Goal: Information Seeking & Learning: Stay updated

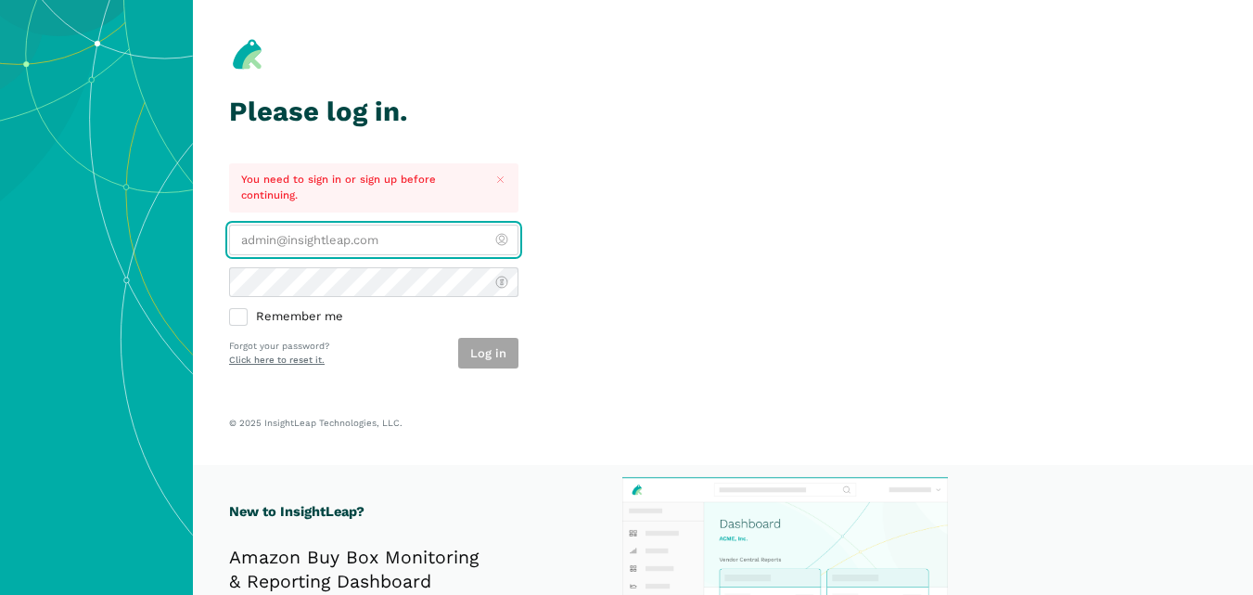
click at [419, 254] on input "email" at bounding box center [373, 240] width 289 height 31
click at [411, 234] on input "email" at bounding box center [373, 240] width 289 height 31
paste input "[PERSON_NAME][EMAIL_ADDRESS][DOMAIN_NAME]"
type input "[PERSON_NAME][EMAIL_ADDRESS][DOMAIN_NAME]"
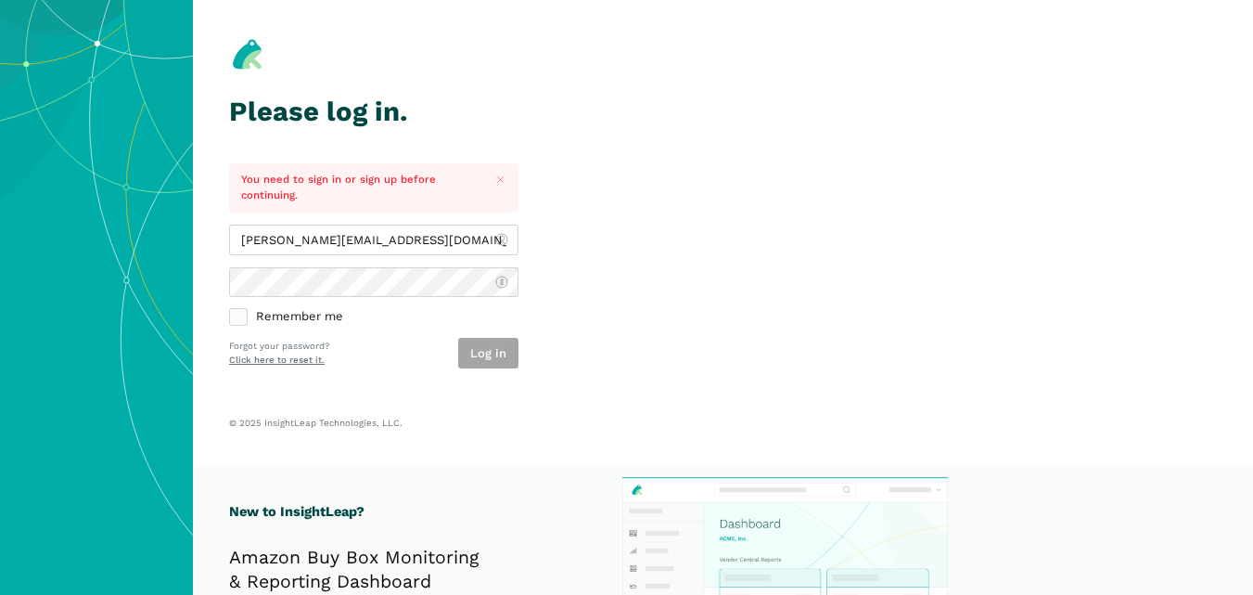
click at [241, 316] on label "Remember me" at bounding box center [373, 317] width 289 height 17
click at [230, 310] on input "Remember me" at bounding box center [229, 309] width 1 height 1
checkbox input "true"
click at [492, 351] on button "Log in" at bounding box center [488, 353] width 60 height 31
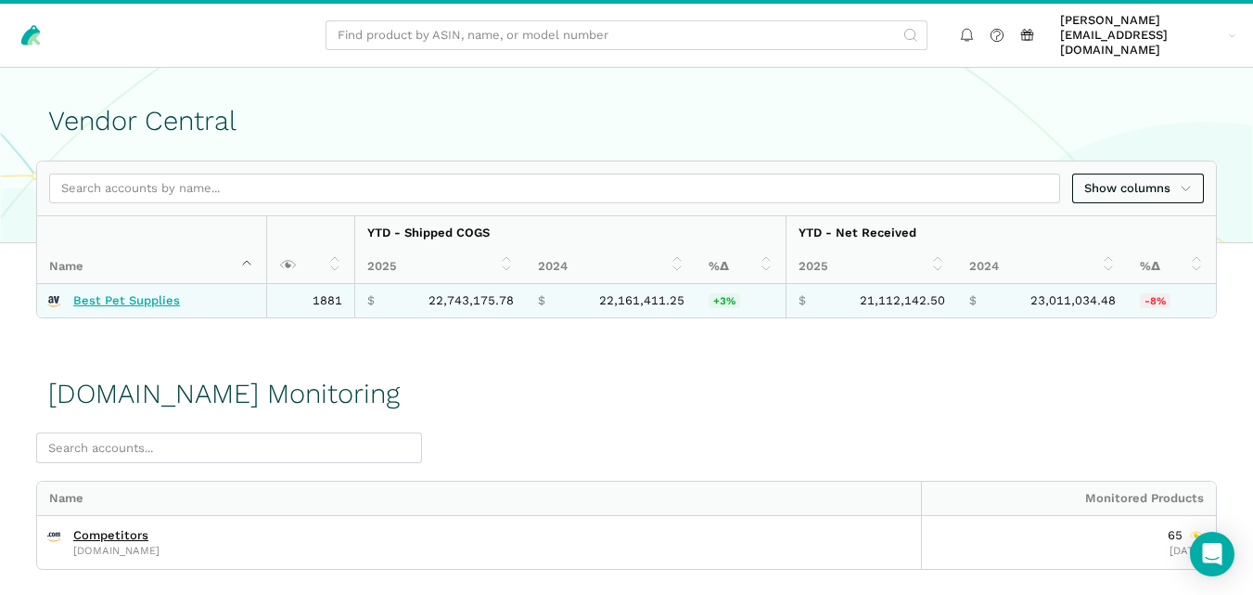
click at [163, 293] on link "Best Pet Supplies" at bounding box center [126, 300] width 107 height 15
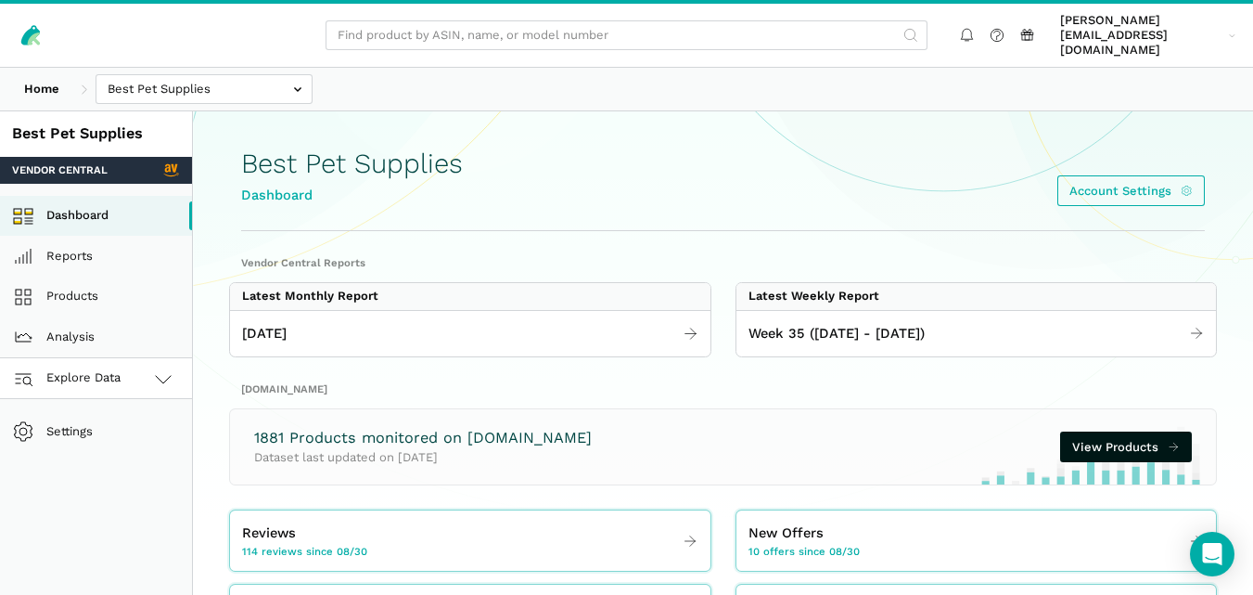
click at [145, 358] on link "Explore Data" at bounding box center [96, 378] width 192 height 41
click at [126, 440] on link "Amazon.com" at bounding box center [96, 460] width 192 height 41
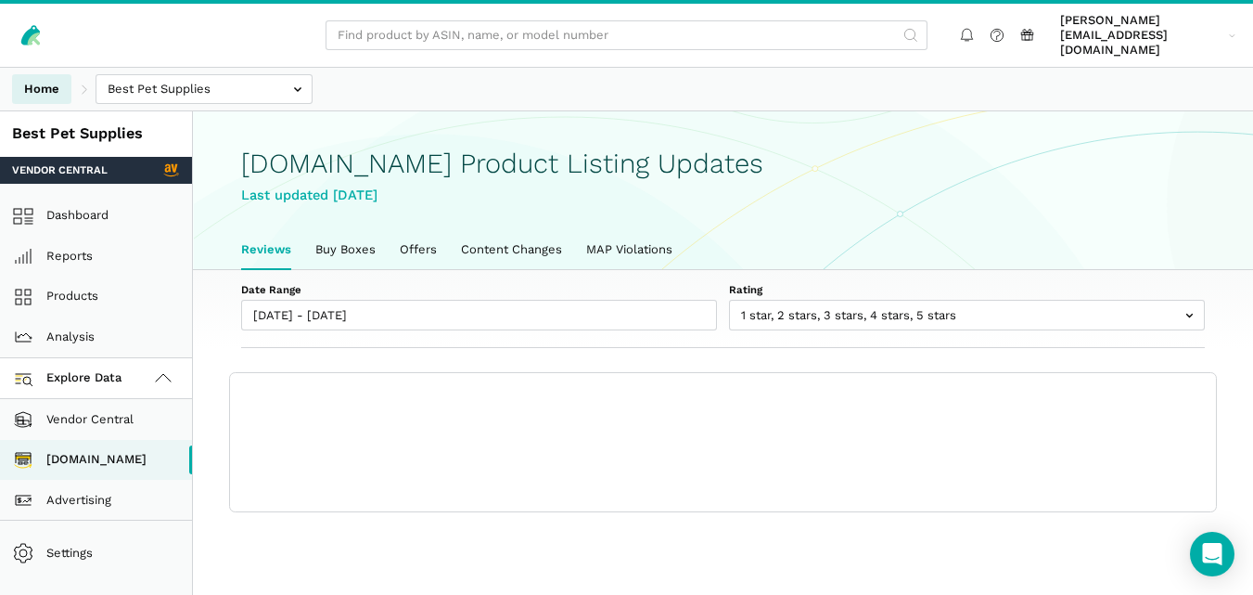
scroll to position [6, 0]
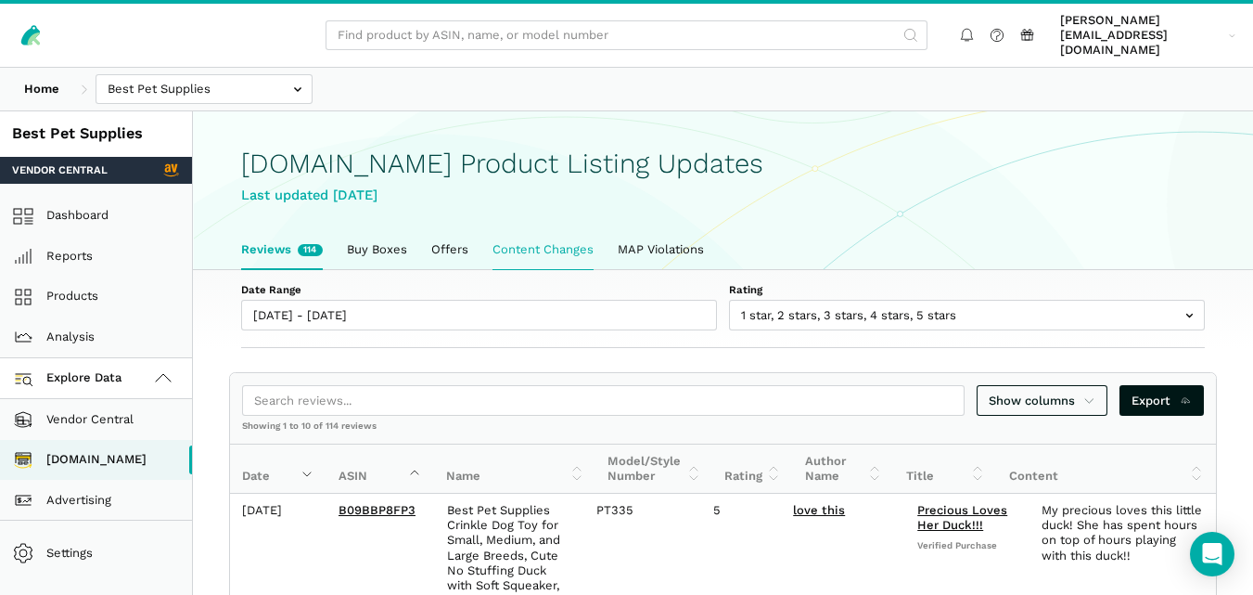
click at [527, 230] on link "Content Changes" at bounding box center [543, 249] width 125 height 39
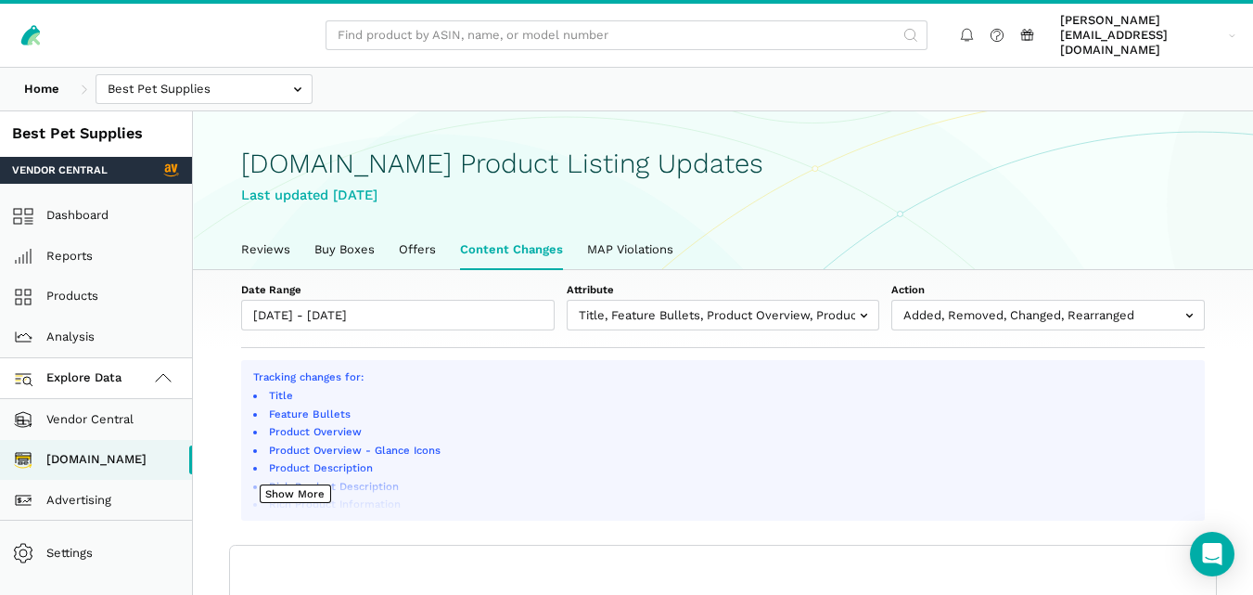
scroll to position [6, 0]
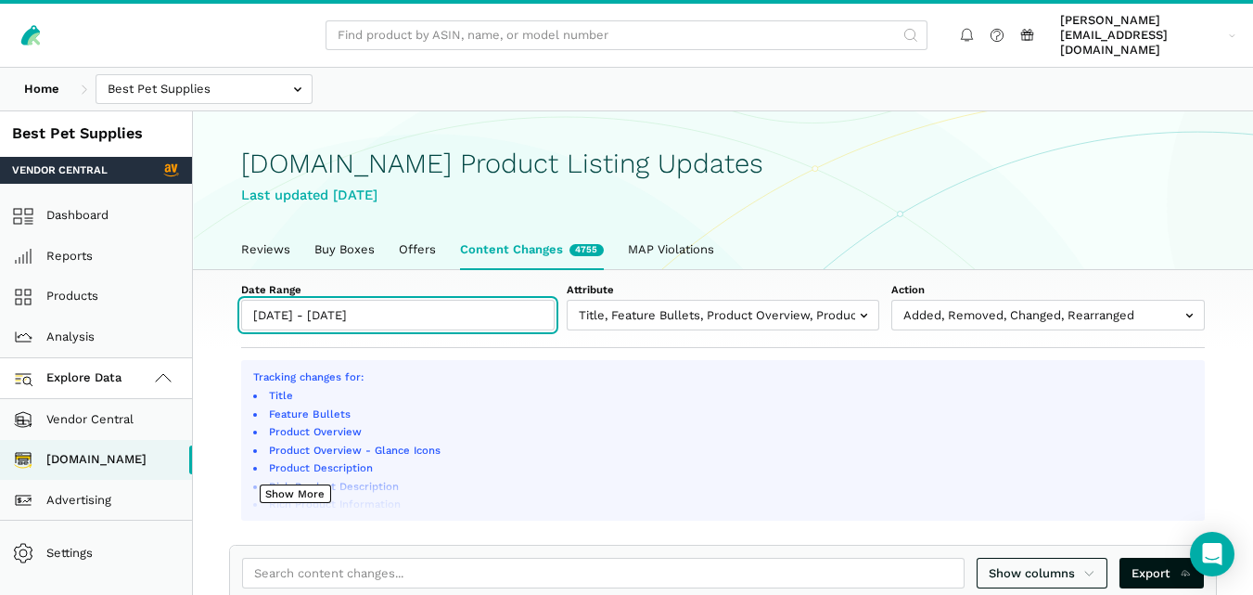
click at [455, 305] on input "[DATE] - [DATE]" at bounding box center [398, 315] width 314 height 31
type input "[DATE]"
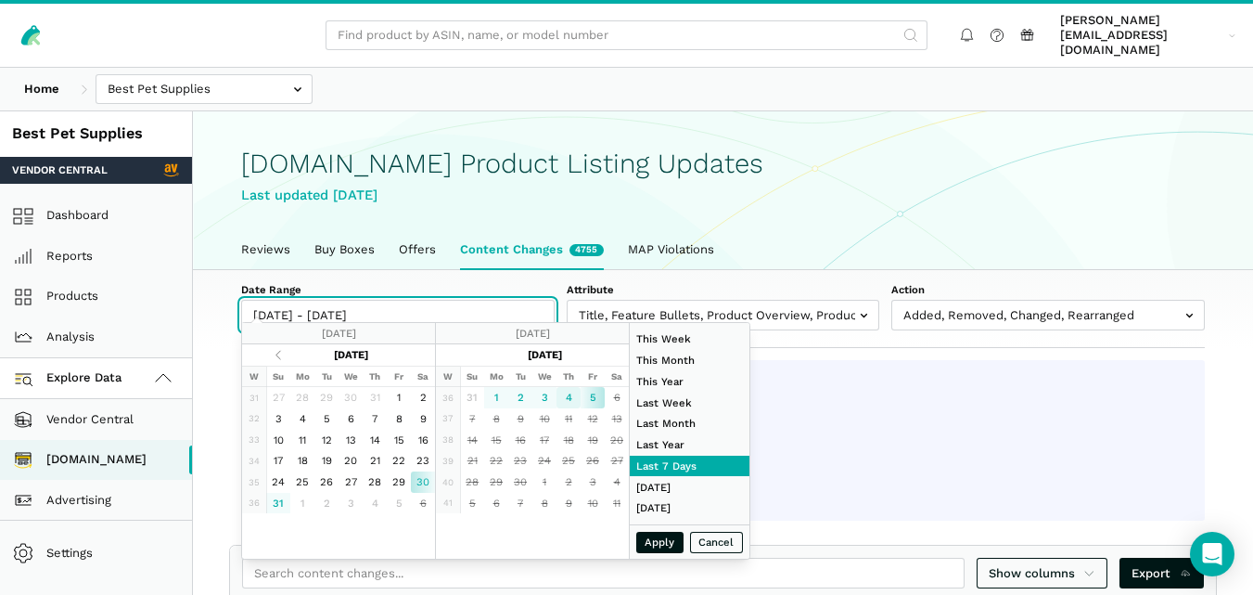
type input "[DATE]"
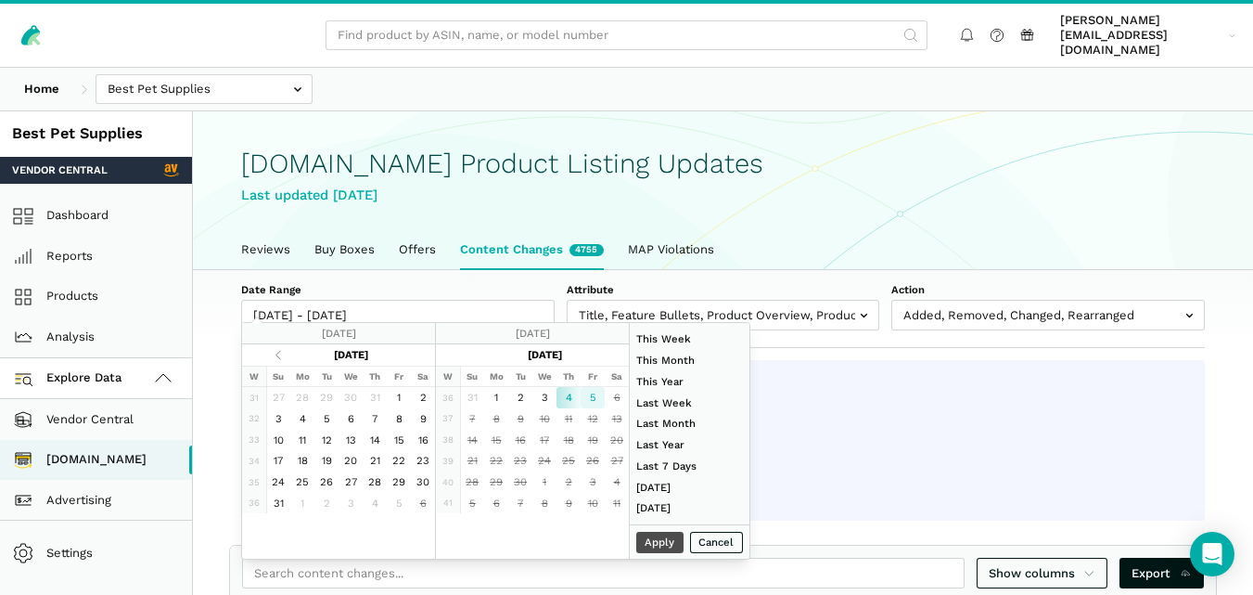
type input "[DATE]"
type input "08/17/2025"
type input "08/23/2025"
type input "07/01/2025"
type input "07/31/2025"
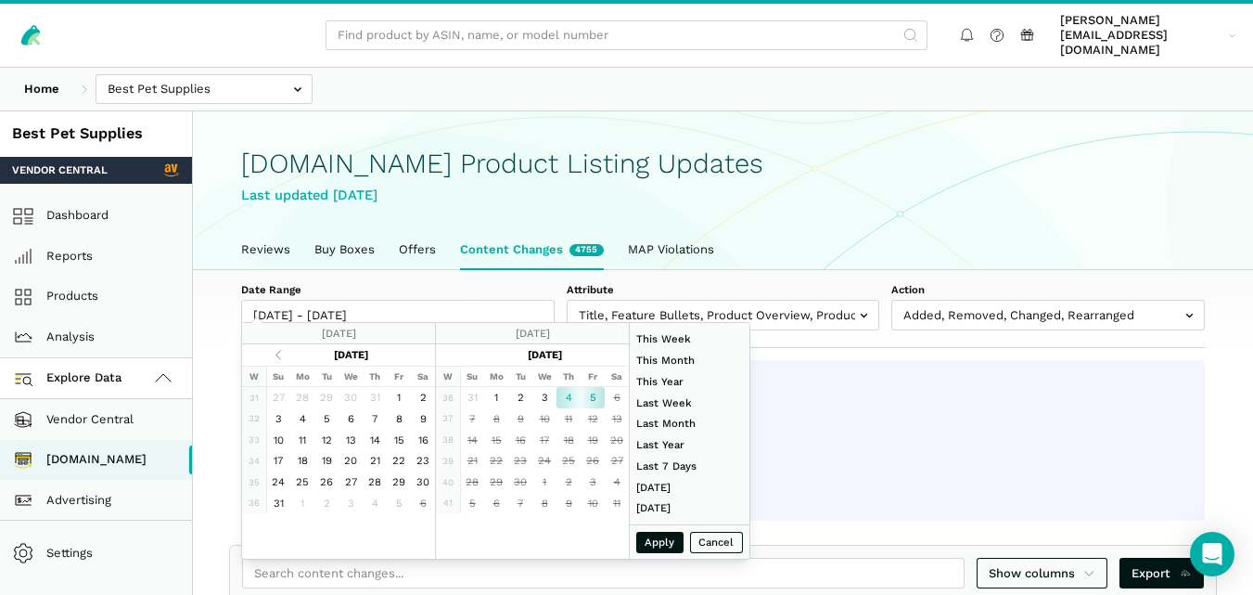
type input "09/04/2025"
type input "09/05/2025"
click at [660, 541] on button "Apply" at bounding box center [660, 542] width 48 height 21
type input "09/04/2025 - 09/05/2025"
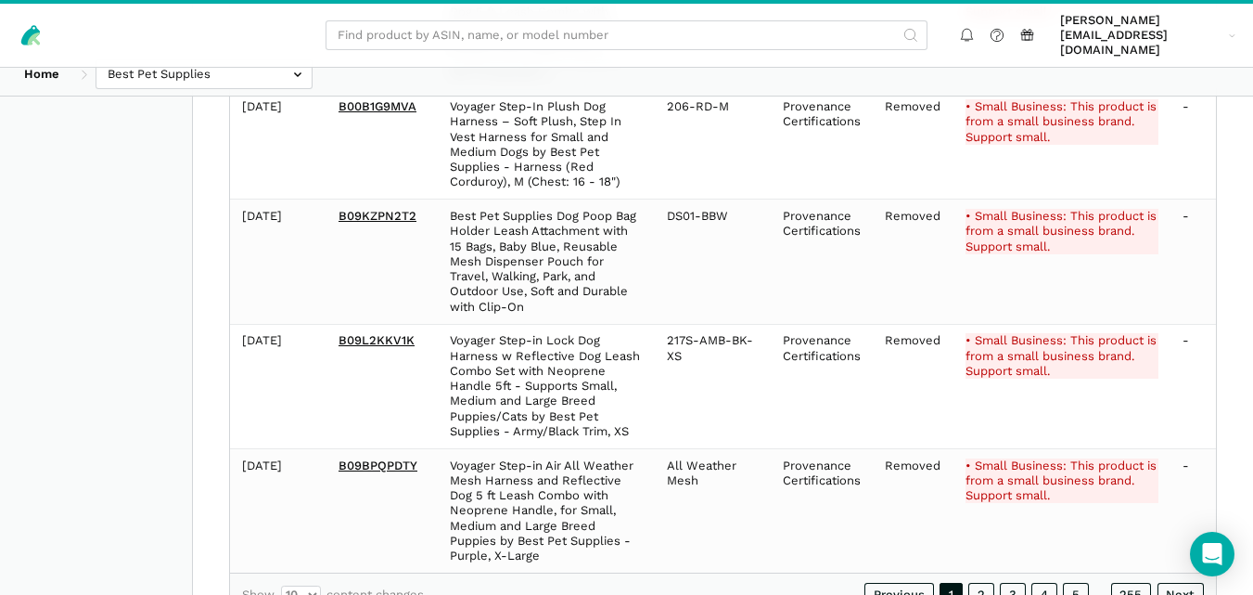
scroll to position [1377, 0]
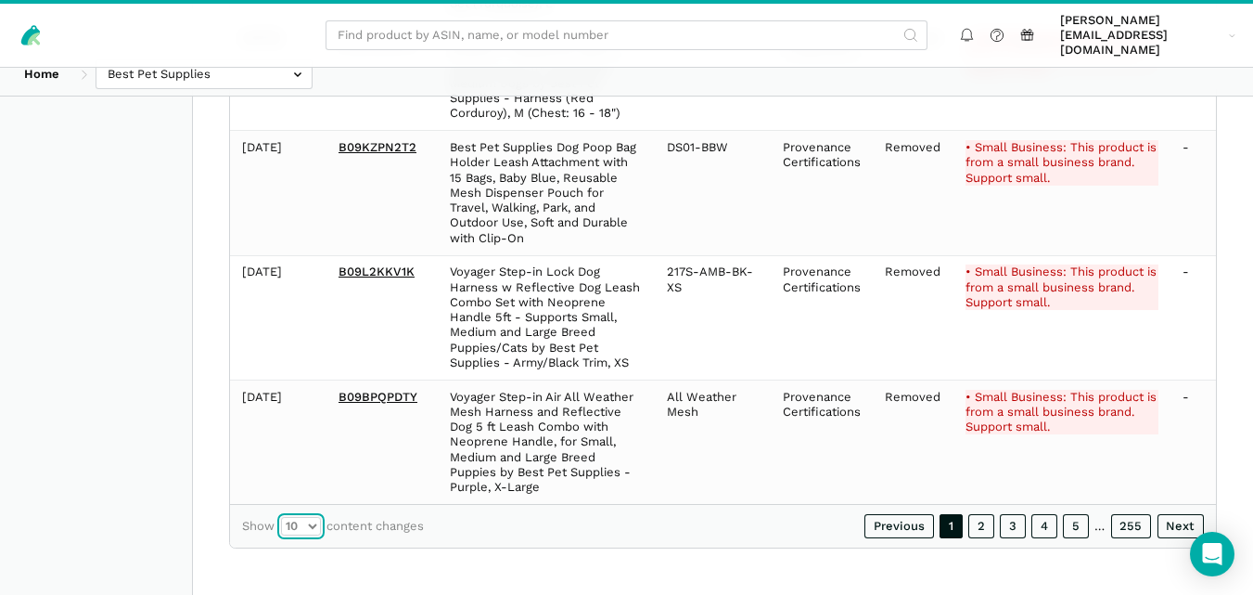
click at [314, 527] on select "10 25 50 100" at bounding box center [301, 526] width 40 height 19
select select "100"
click at [281, 517] on select "10 25 50 100" at bounding box center [301, 526] width 40 height 19
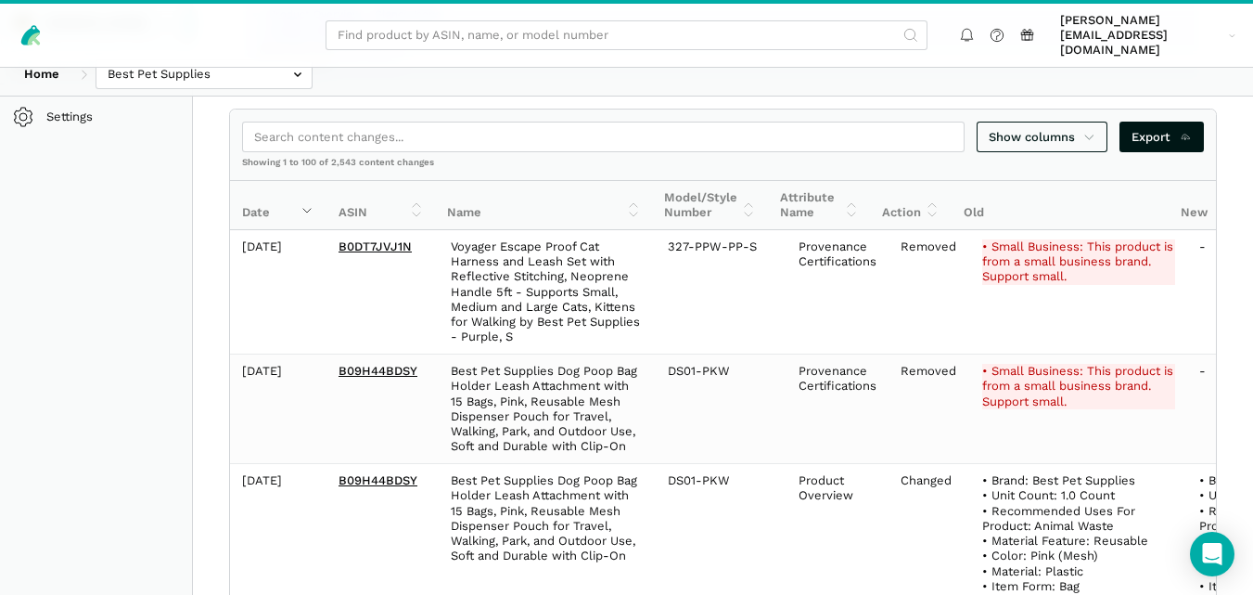
scroll to position [350, 0]
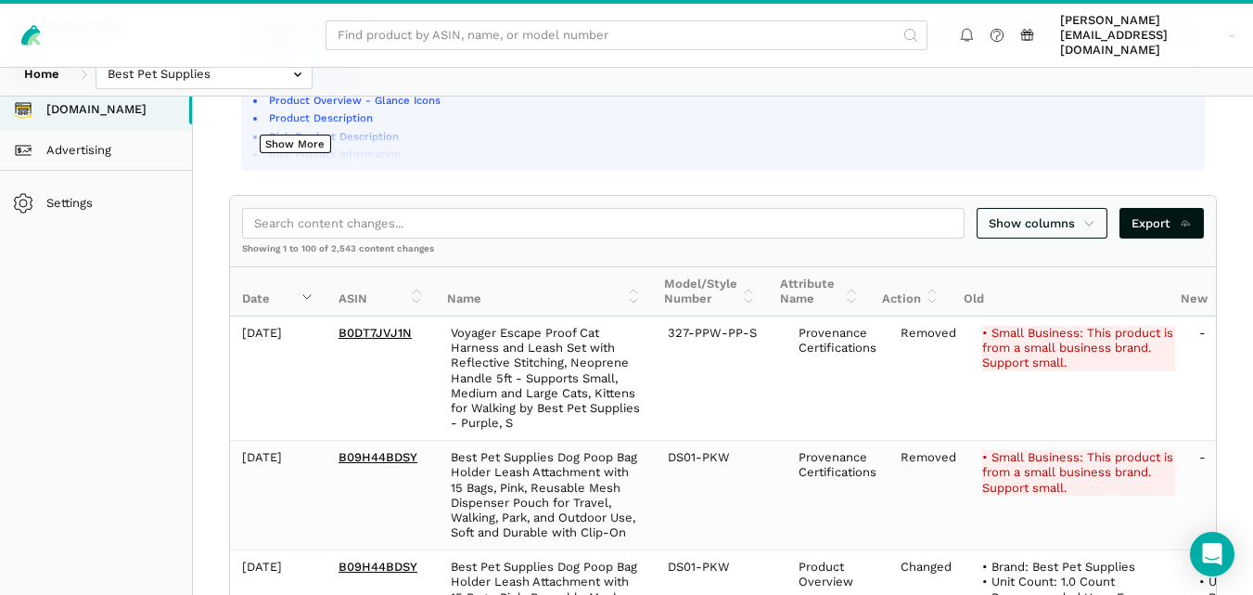
click at [1199, 285] on th "New" at bounding box center [1277, 291] width 217 height 49
click at [1059, 217] on link "Show columns" at bounding box center [1043, 223] width 132 height 31
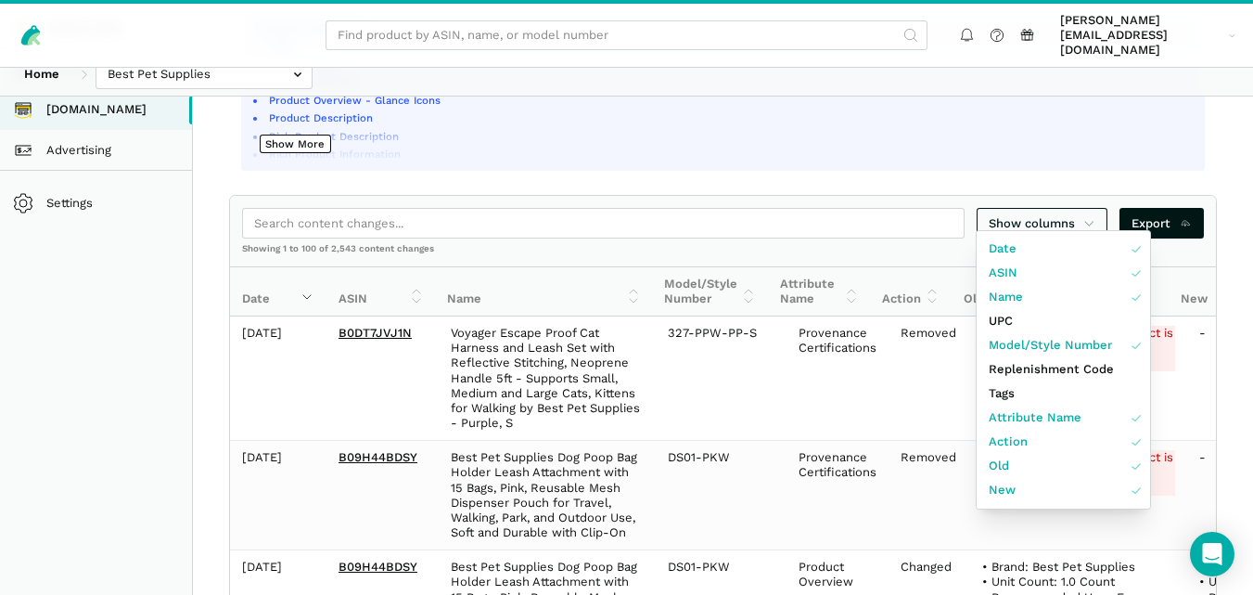
click at [1229, 139] on div at bounding box center [626, 297] width 1253 height 595
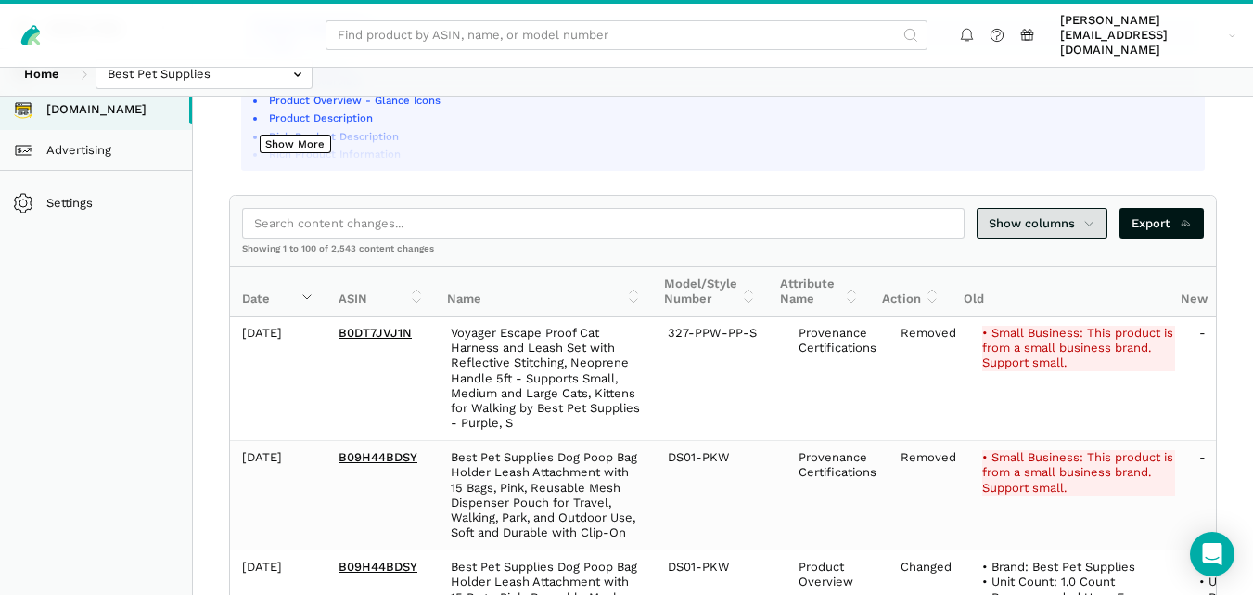
click at [1097, 208] on link "Show columns" at bounding box center [1043, 223] width 132 height 31
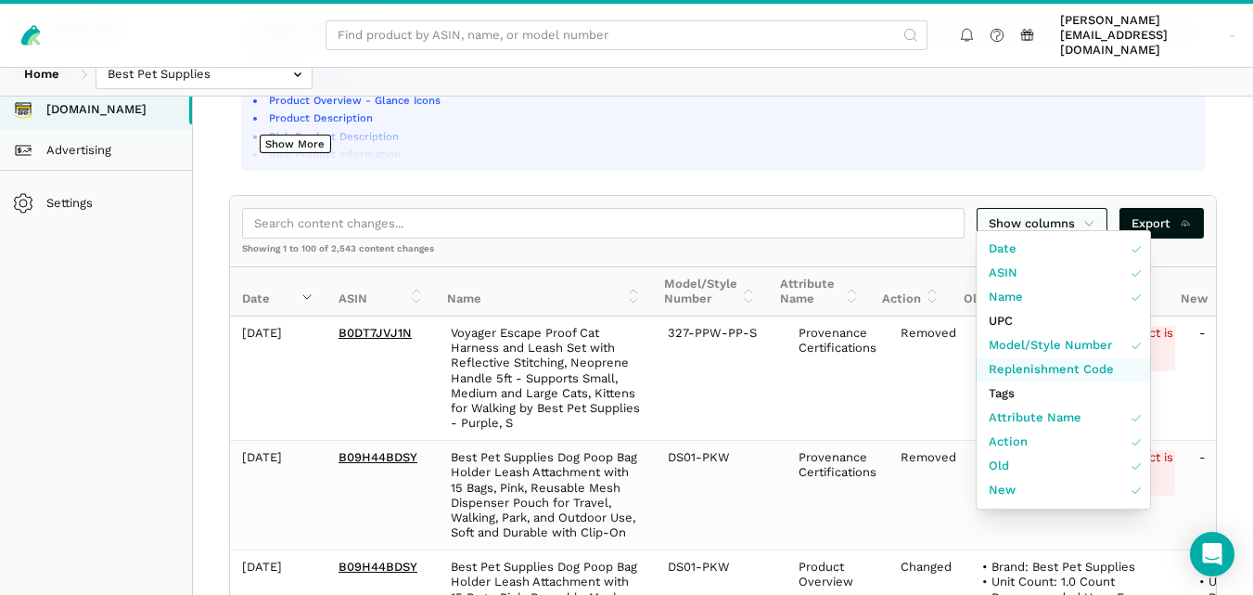
click at [1086, 361] on span "Replenishment Code" at bounding box center [1051, 369] width 125 height 19
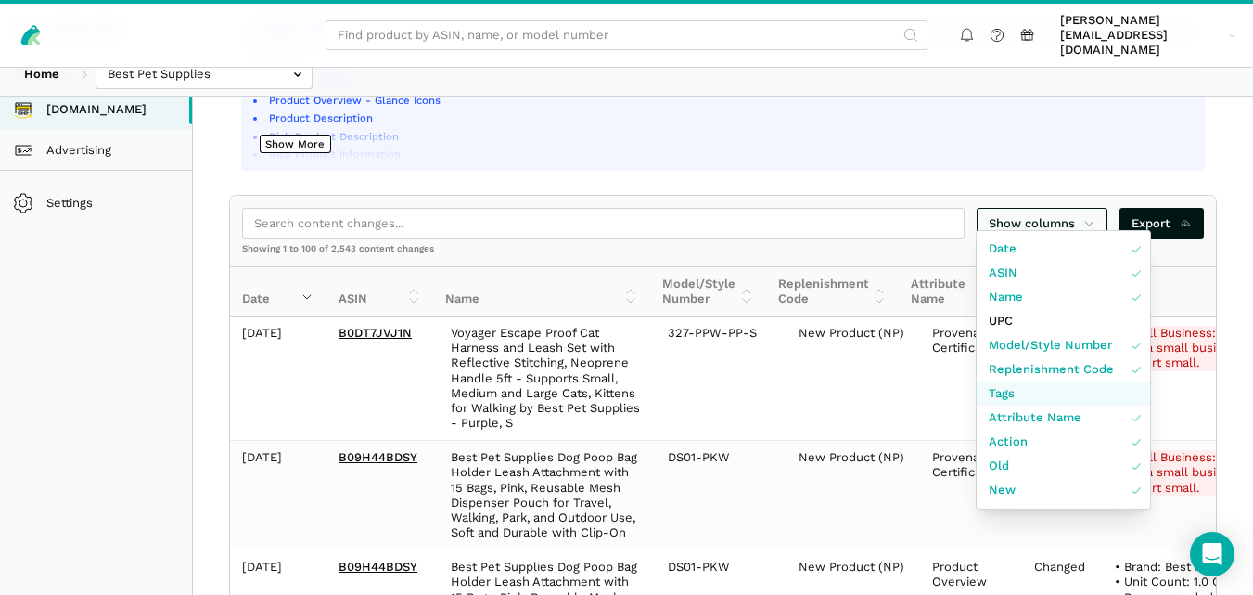
click at [1054, 384] on link "Tags" at bounding box center [1064, 393] width 174 height 24
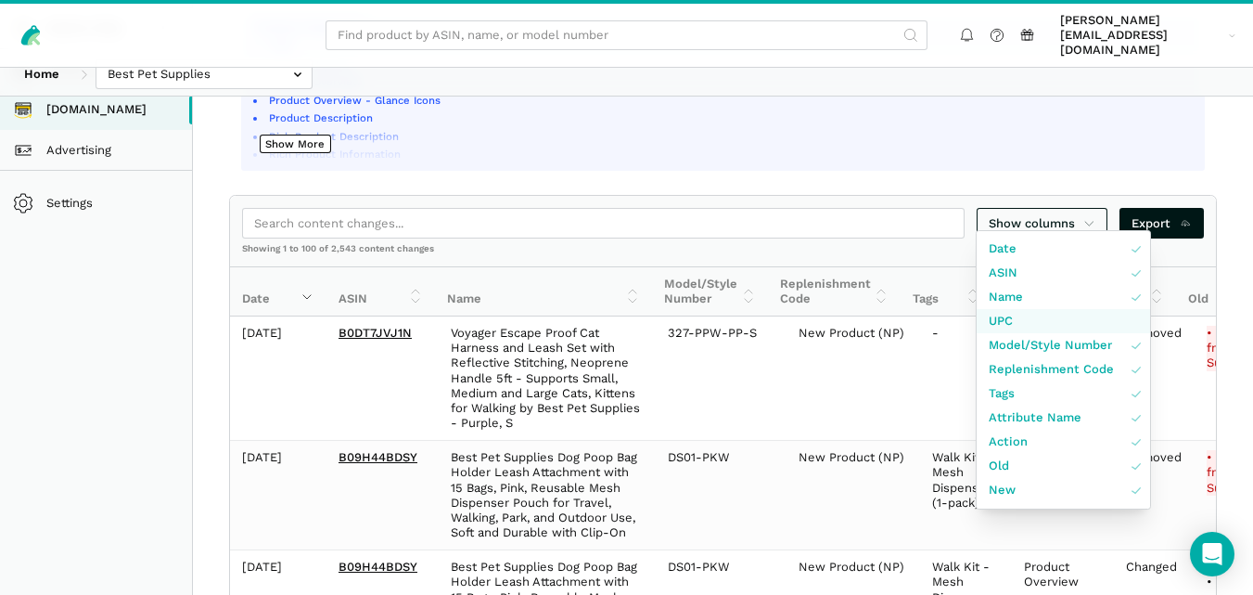
click at [1100, 322] on link "UPC" at bounding box center [1064, 321] width 174 height 24
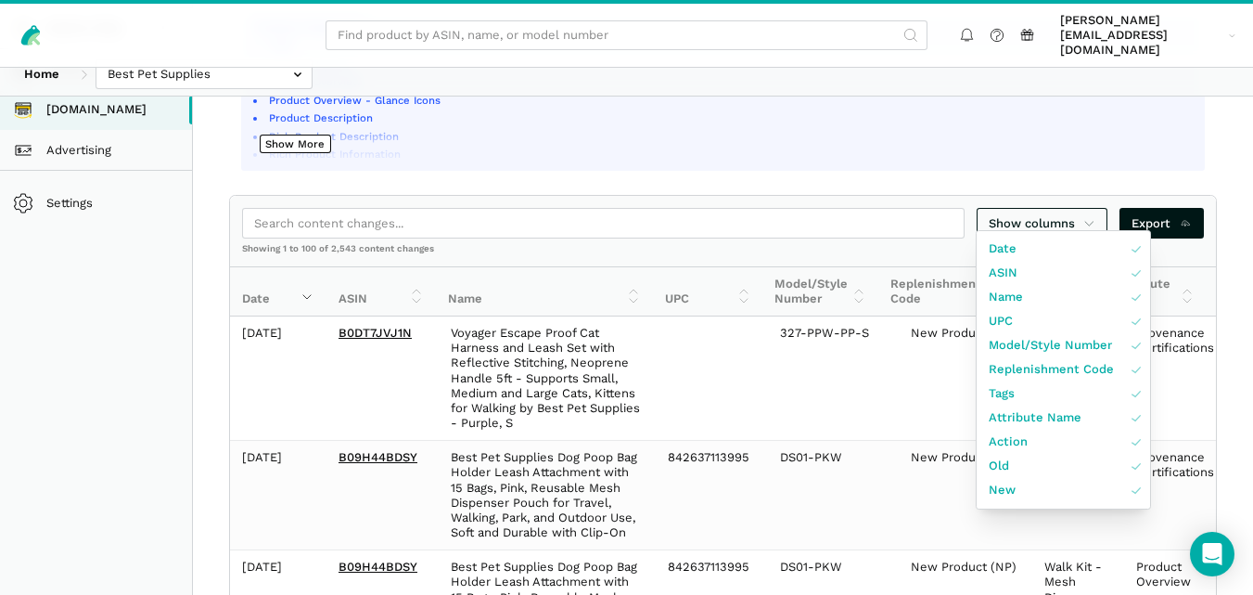
click at [1253, 208] on div at bounding box center [626, 297] width 1253 height 595
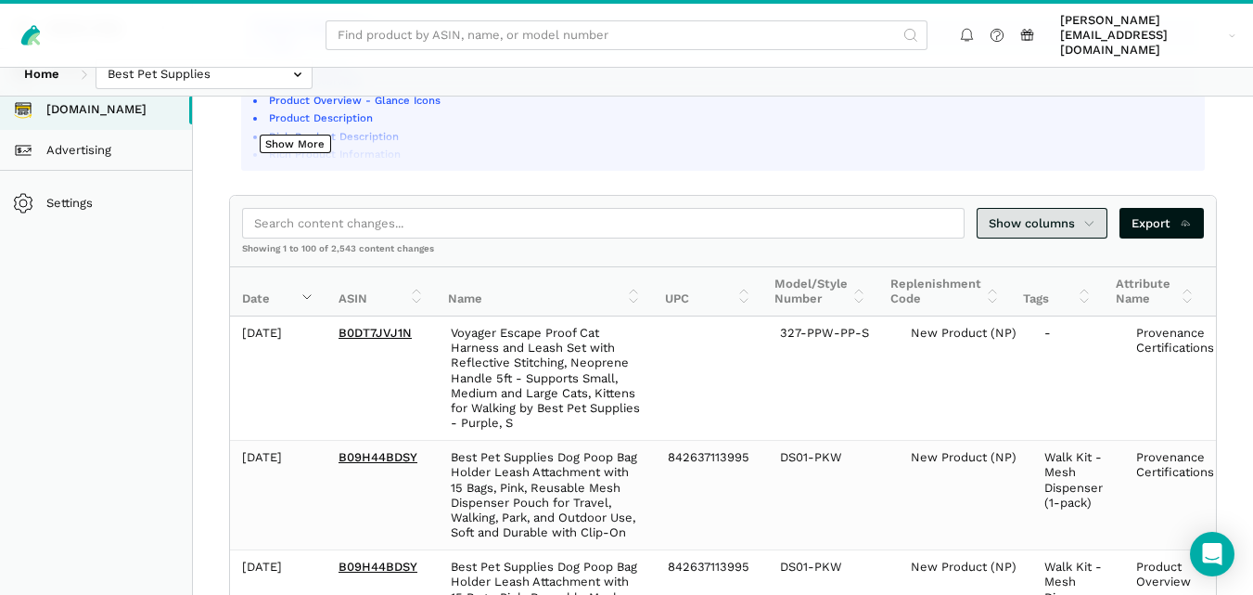
click at [1089, 214] on icon at bounding box center [1090, 223] width 12 height 19
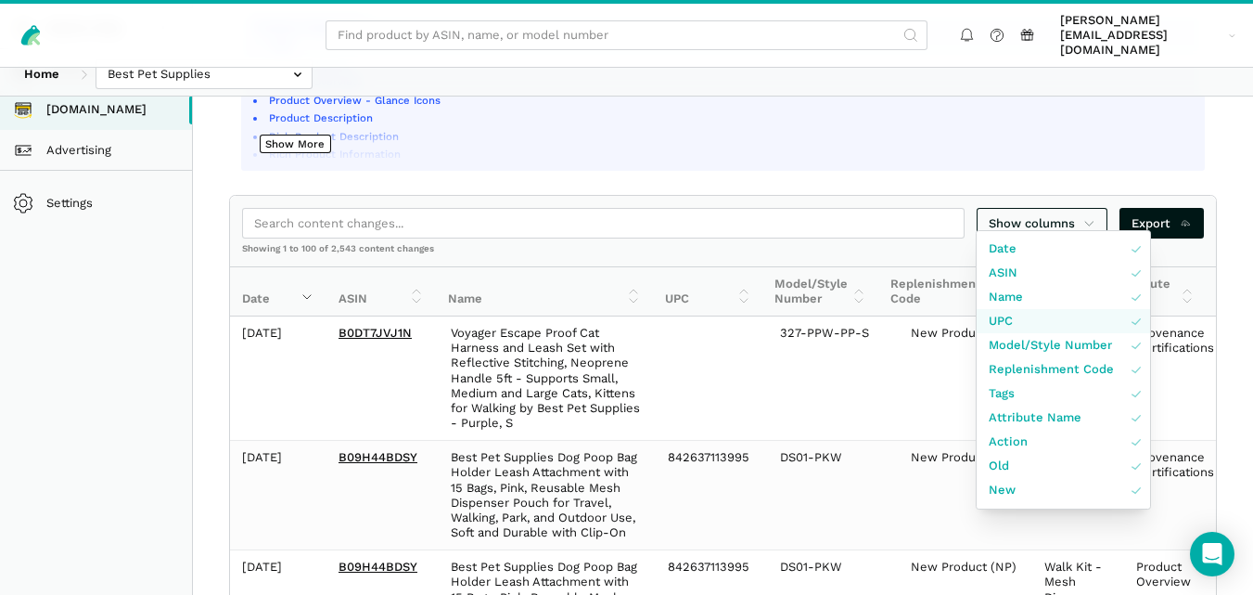
click at [1054, 316] on link "UPC" at bounding box center [1064, 321] width 174 height 24
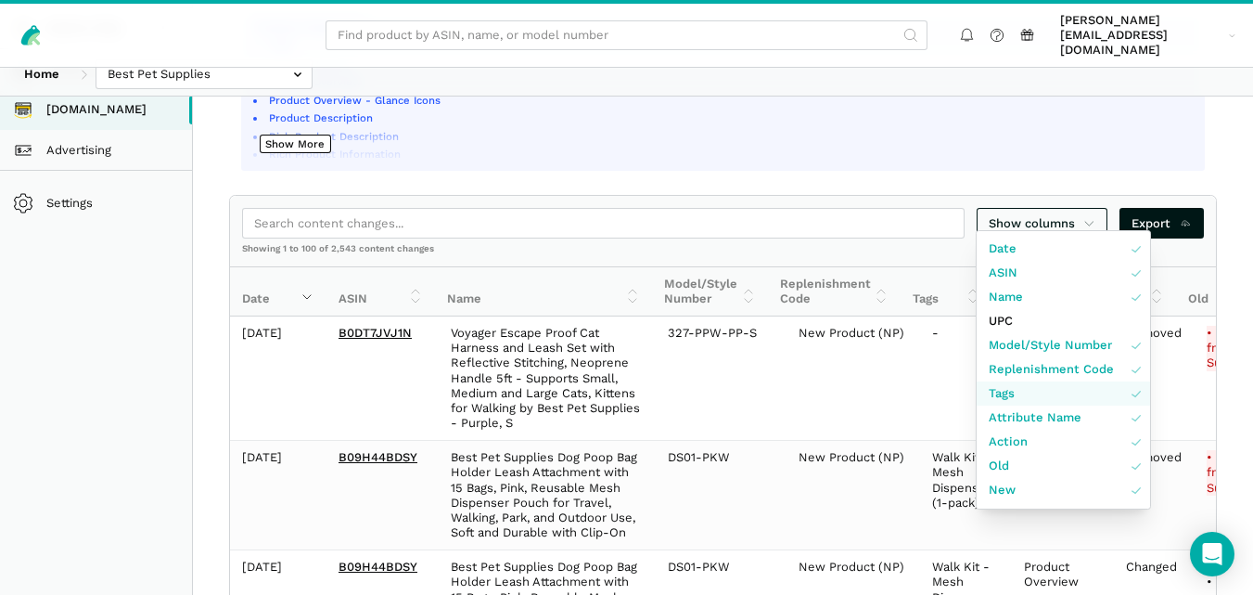
click at [1045, 389] on link "Tags" at bounding box center [1064, 393] width 174 height 24
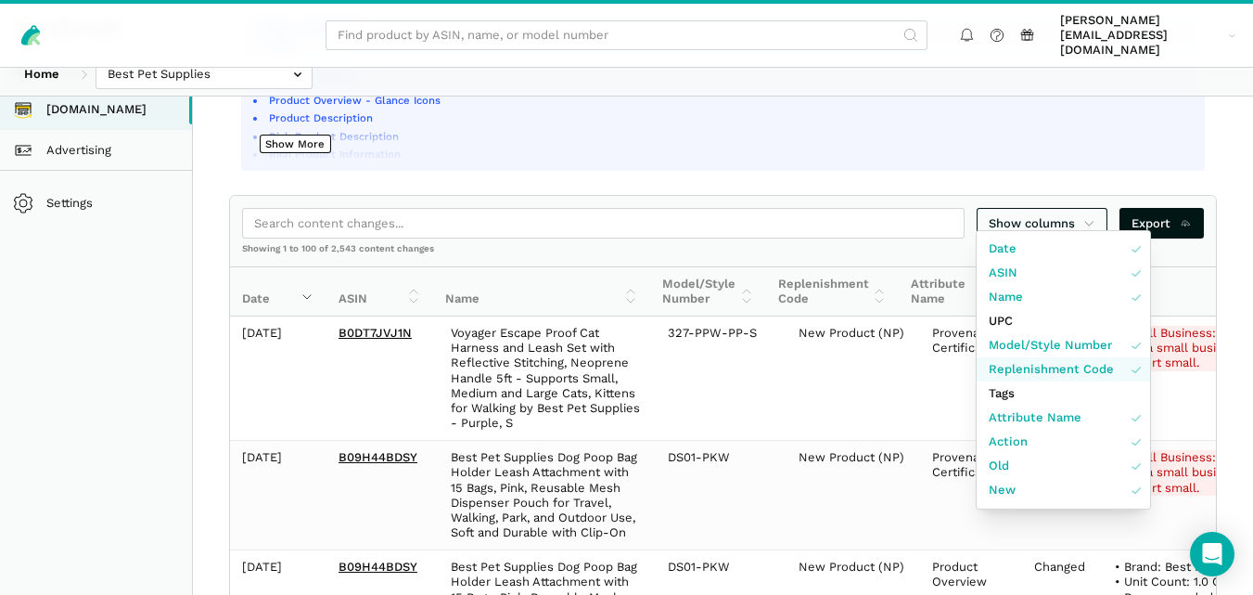
click at [1039, 366] on span "Replenishment Code" at bounding box center [1051, 369] width 125 height 19
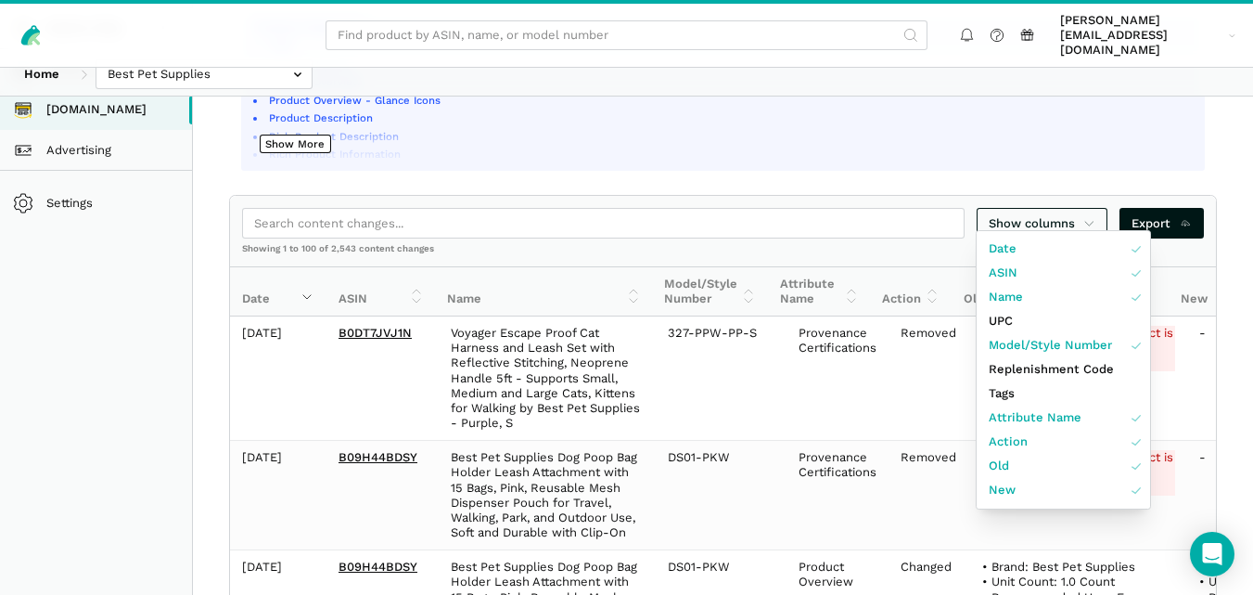
click at [1240, 304] on div at bounding box center [626, 297] width 1253 height 595
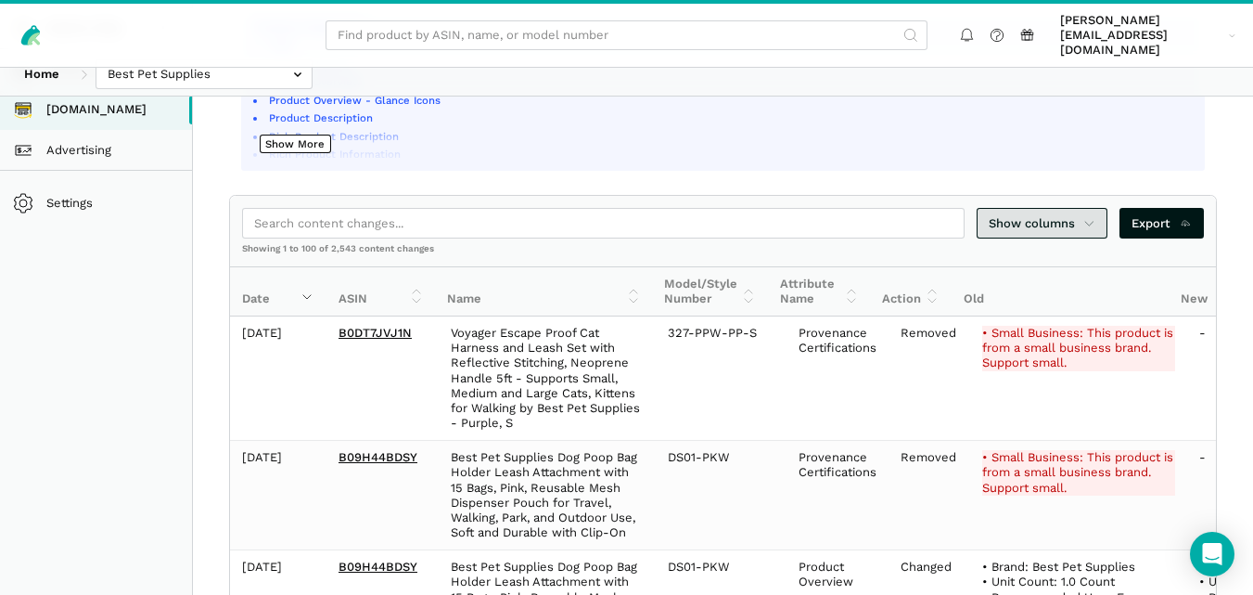
click at [1094, 214] on icon at bounding box center [1090, 223] width 12 height 19
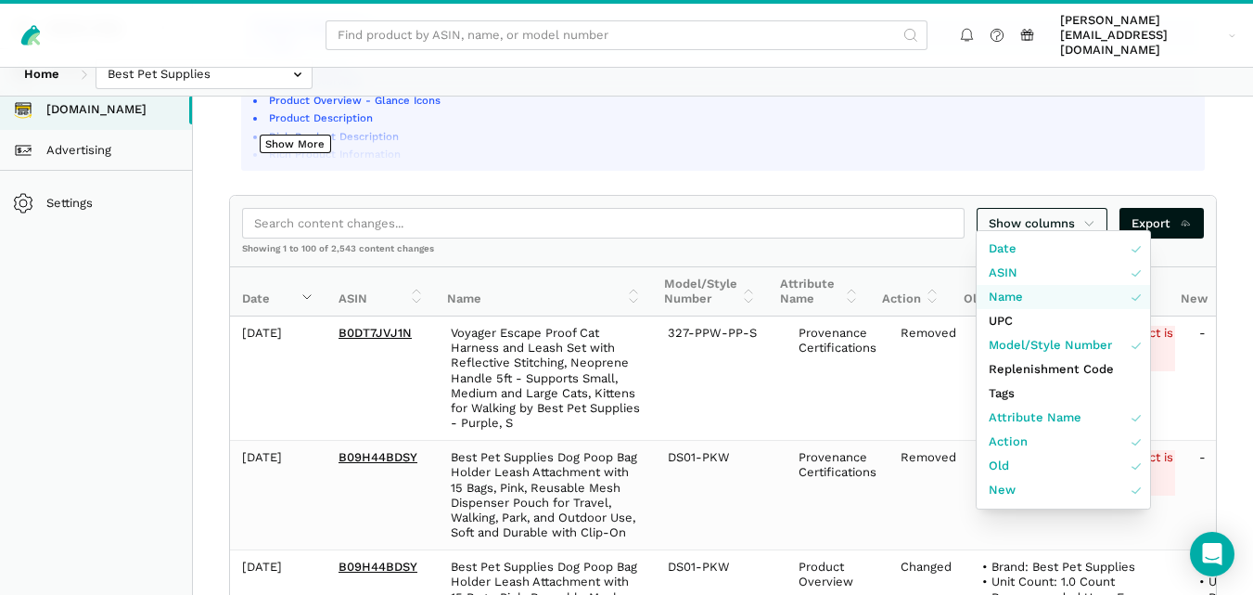
click at [1011, 300] on span "Name" at bounding box center [1006, 297] width 34 height 19
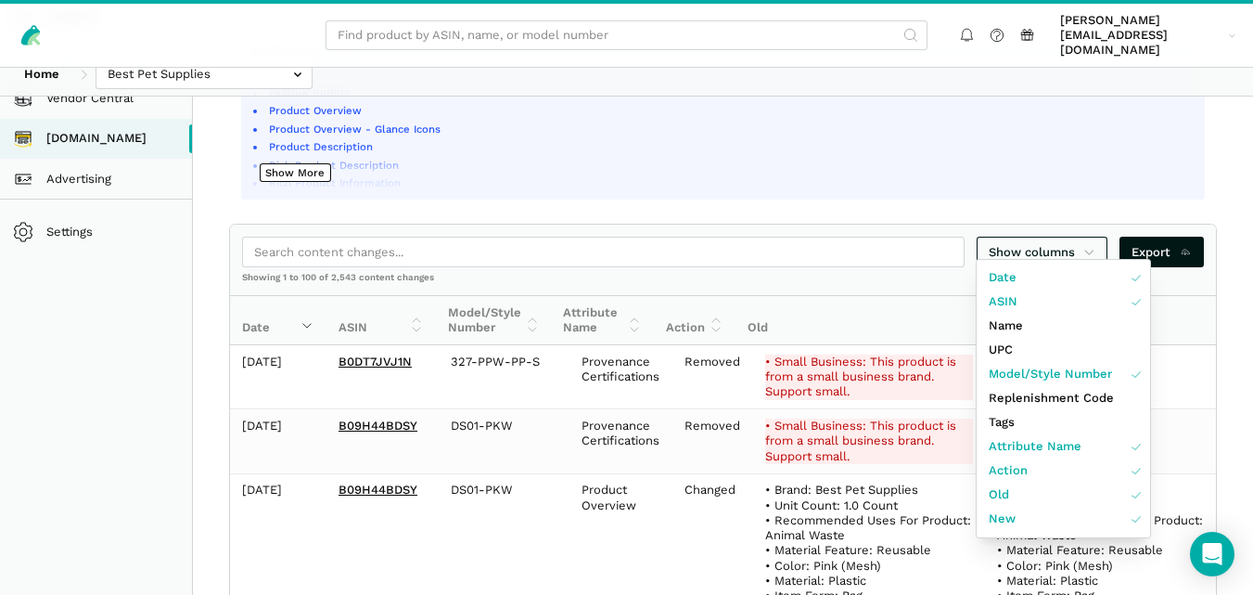
scroll to position [334, 0]
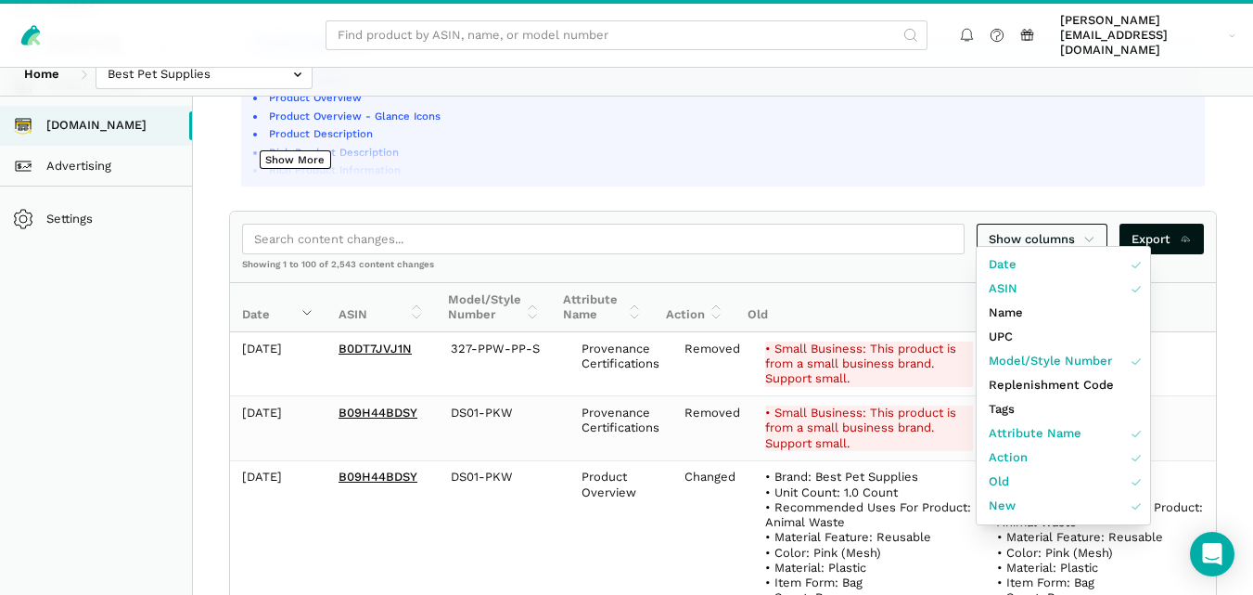
click at [1244, 464] on div at bounding box center [626, 297] width 1253 height 595
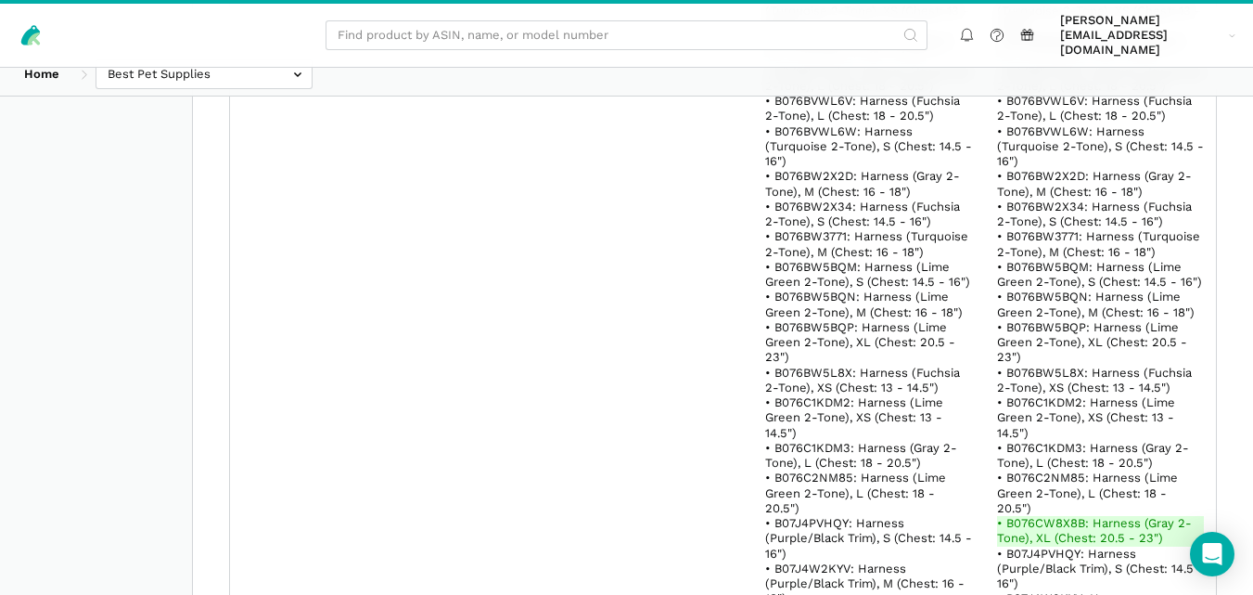
scroll to position [3027, 0]
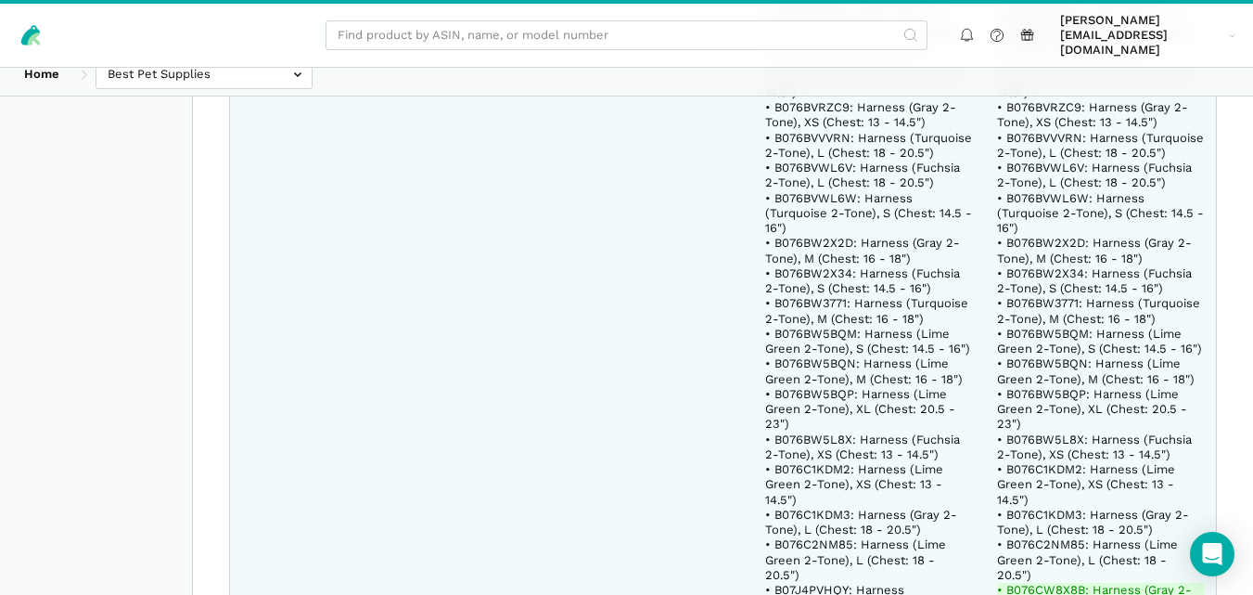
click at [1044, 583] on ins "• B076CW8X8B: Harness (Gray 2-Tone), XL (Chest: 20.5 - 23")" at bounding box center [1100, 598] width 207 height 31
copy ins "B076CW8X8B"
click at [1055, 583] on ins "• B076CW8X8B: Harness (Gray 2-Tone), XL (Chest: 20.5 - 23")" at bounding box center [1100, 598] width 207 height 31
drag, startPoint x: 996, startPoint y: 286, endPoint x: 1073, endPoint y: 281, distance: 76.2
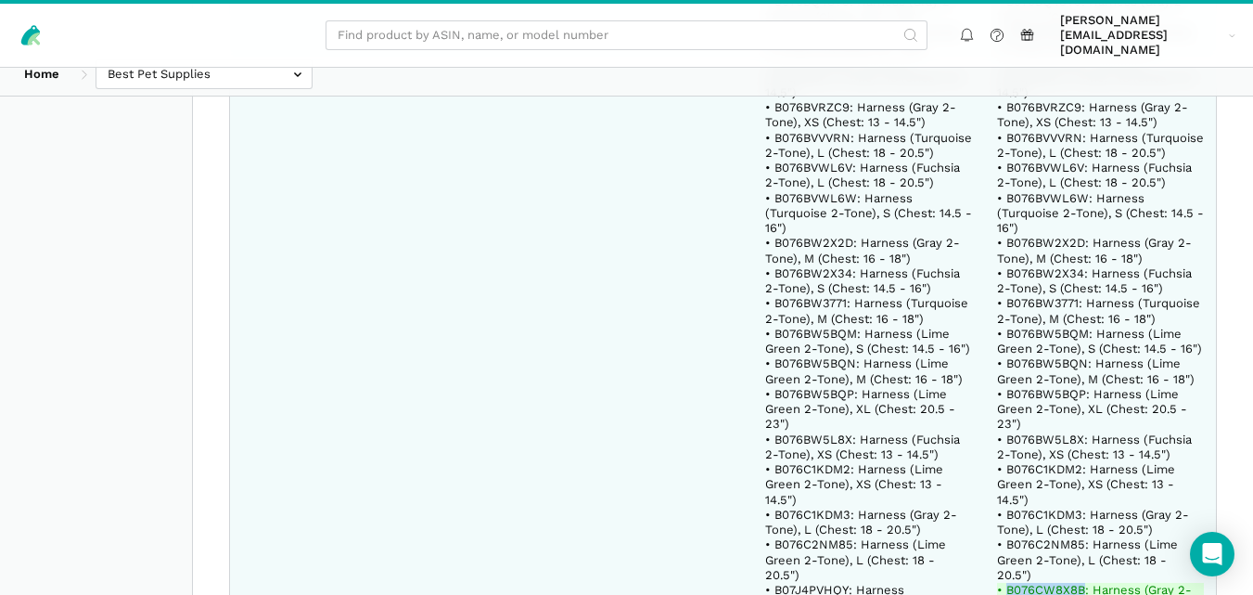
click at [1073, 583] on ins "• B076CW8X8B: Harness (Gray 2-Tone), XL (Chest: 20.5 - 23")" at bounding box center [1100, 598] width 207 height 31
copy ins "B076CW8X8B"
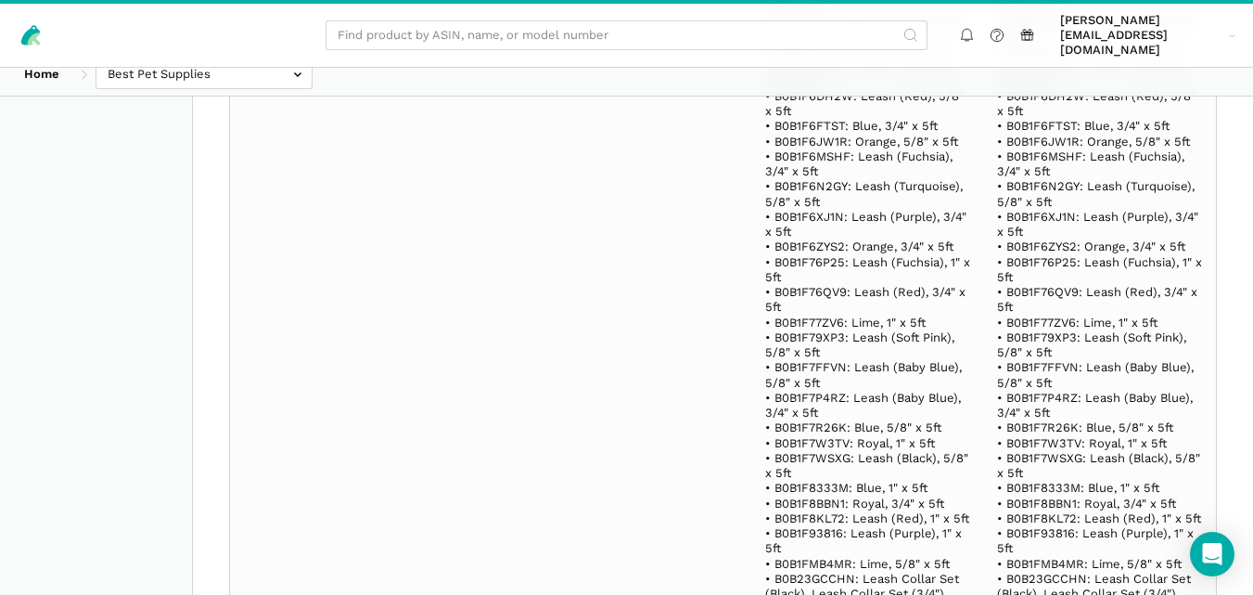
scroll to position [29436, 0]
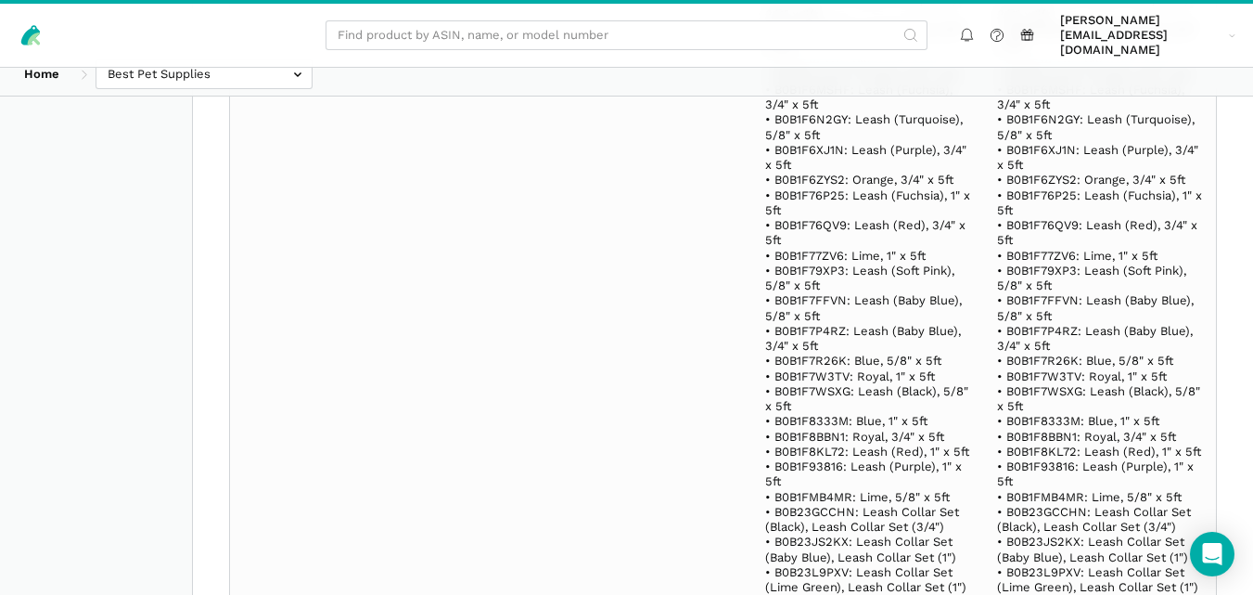
drag, startPoint x: 1001, startPoint y: 294, endPoint x: 1071, endPoint y: 291, distance: 69.6
copy span "0B23T4PXK"
drag, startPoint x: 1000, startPoint y: 294, endPoint x: 1067, endPoint y: 290, distance: 66.9
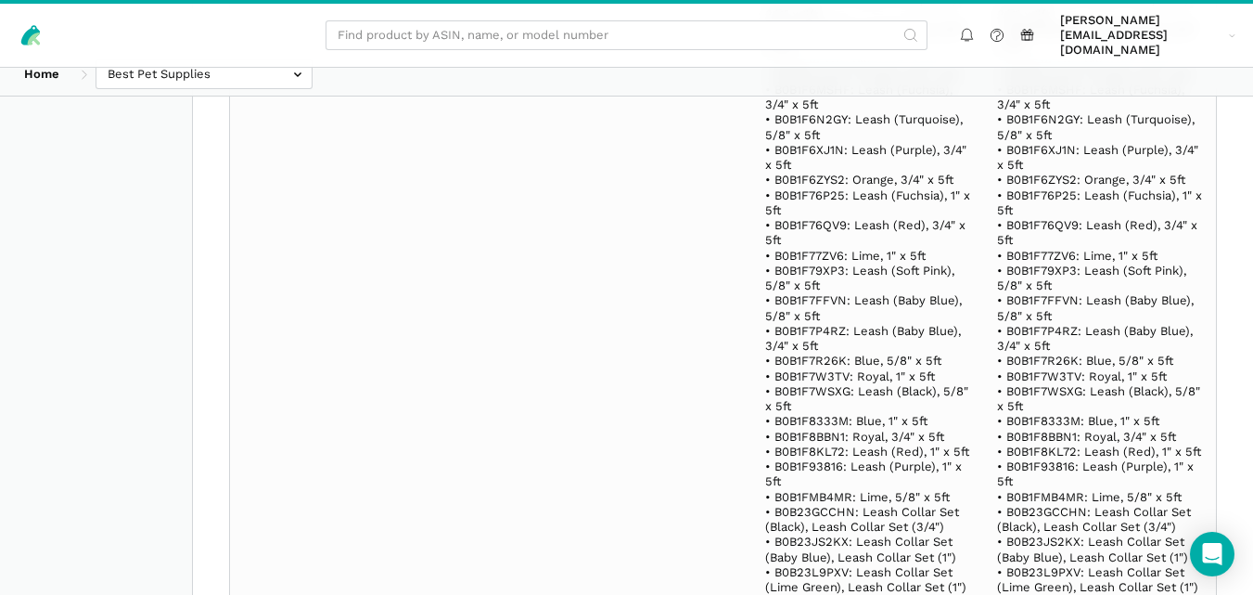
copy span "B0B23T4PXK"
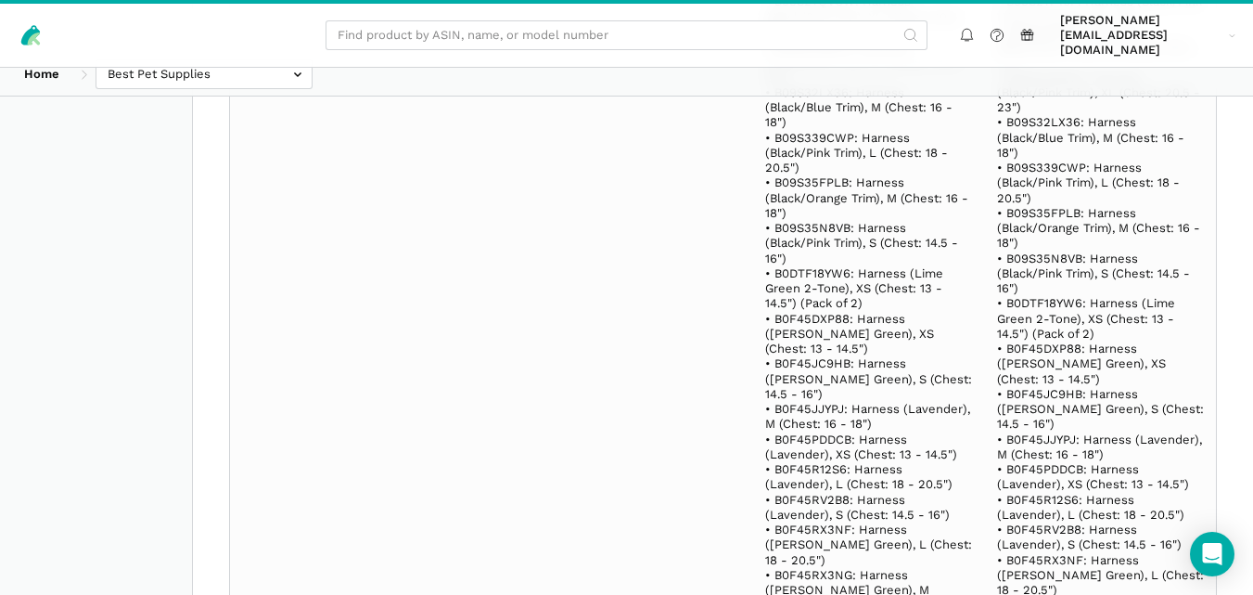
scroll to position [39095, 0]
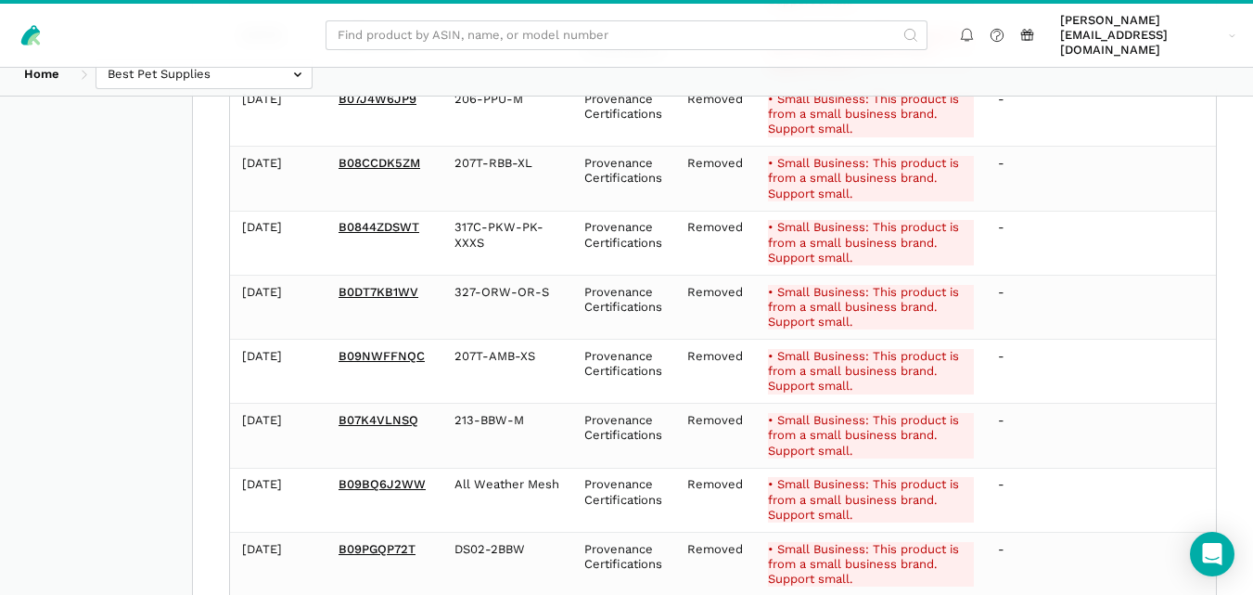
scroll to position [22404, 0]
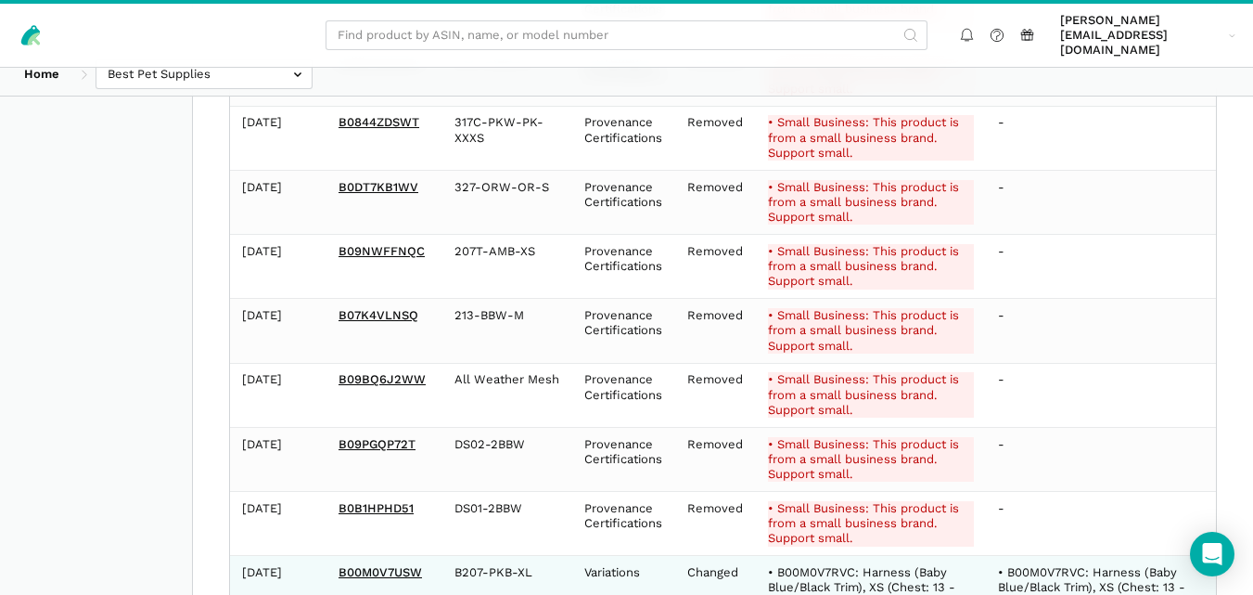
drag, startPoint x: 1003, startPoint y: 212, endPoint x: 1076, endPoint y: 208, distance: 73.4
copy ins "076CW8X8B"
drag, startPoint x: 1000, startPoint y: 210, endPoint x: 1078, endPoint y: 212, distance: 78.0
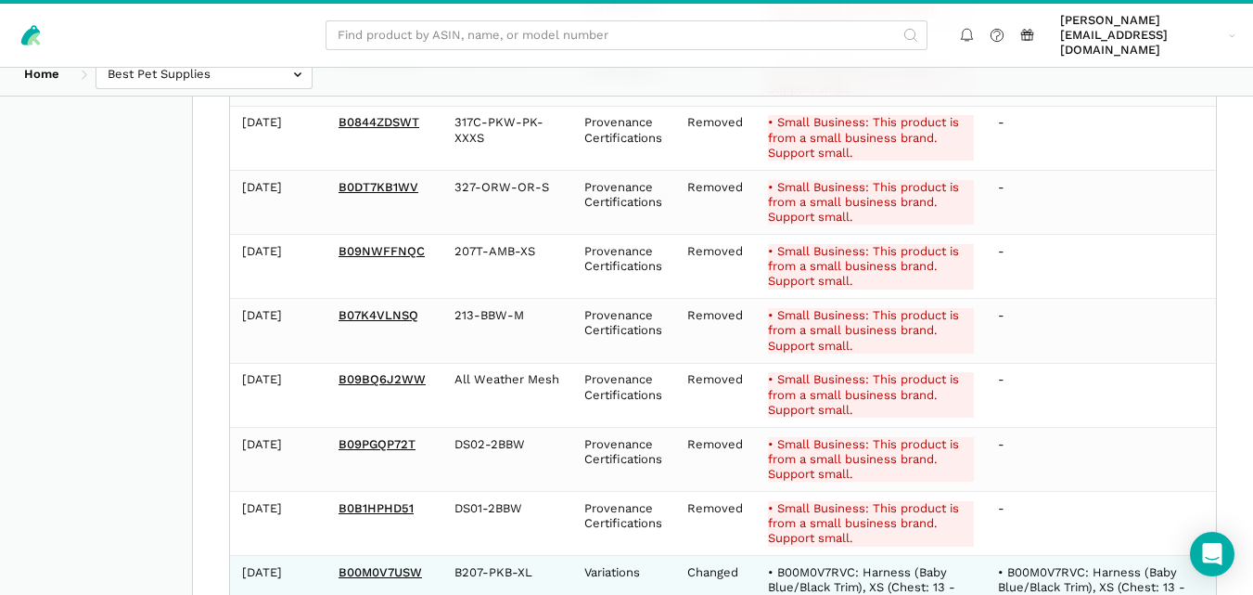
copy ins "B076CW8X8B"
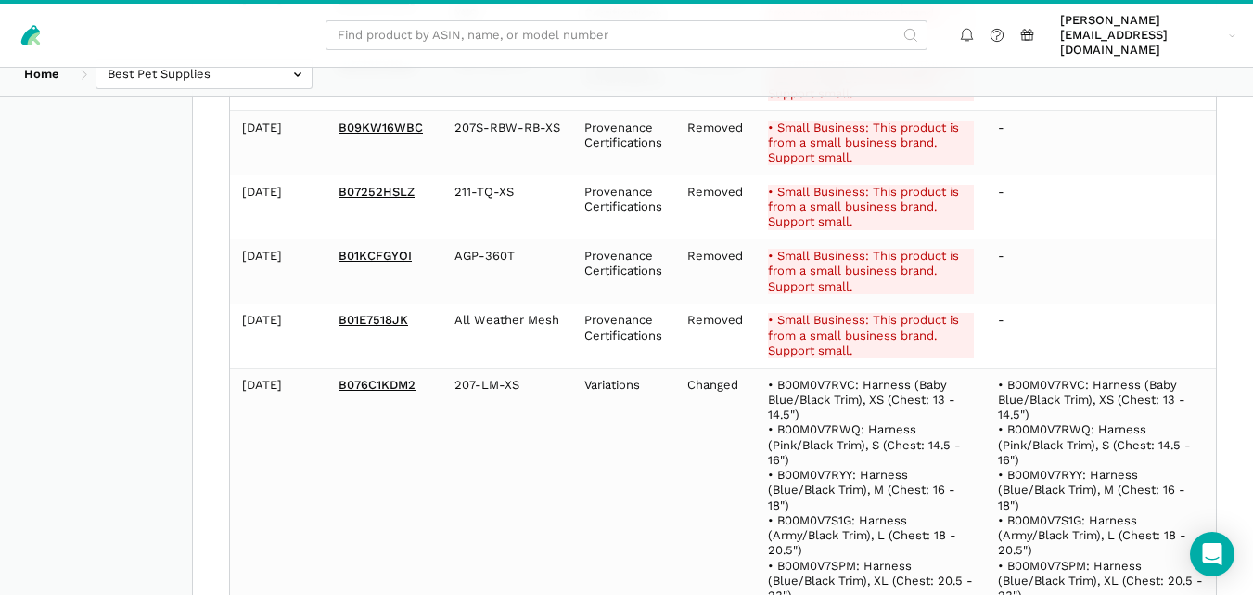
scroll to position [30636, 0]
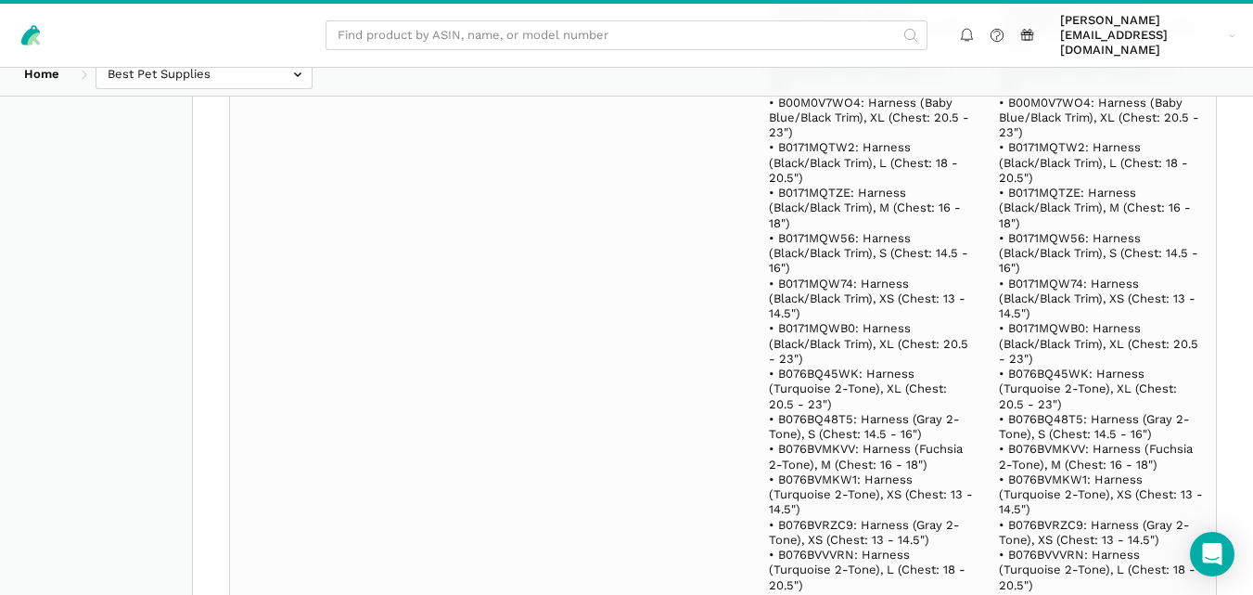
scroll to position [31827, 0]
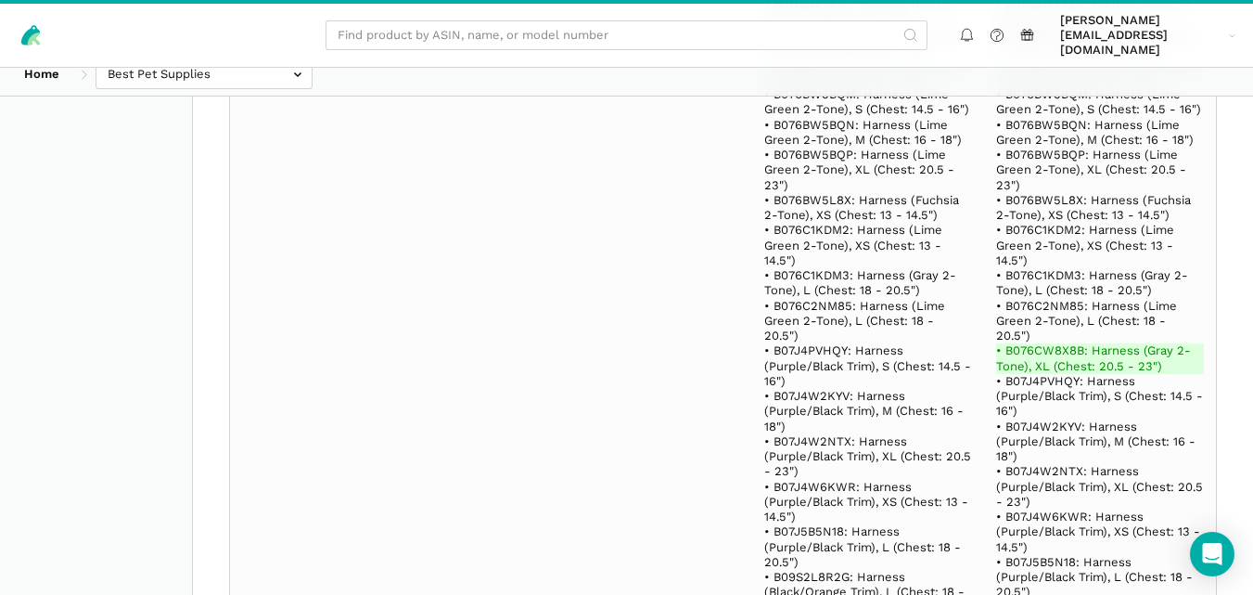
scroll to position [31527, 0]
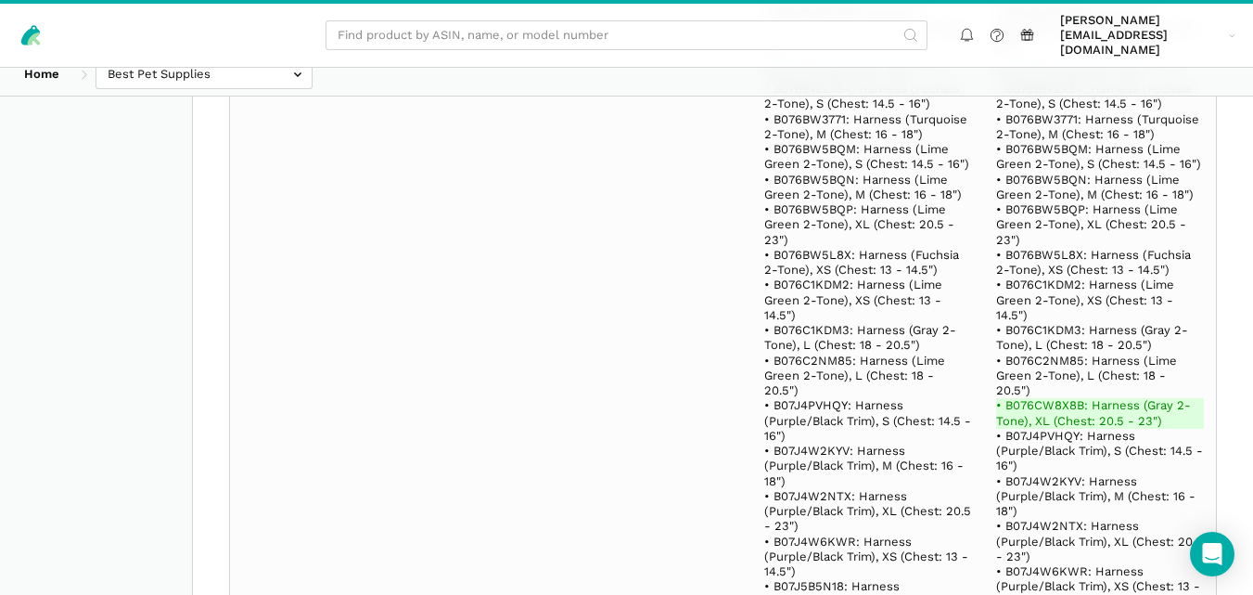
drag, startPoint x: 758, startPoint y: 265, endPoint x: 835, endPoint y: 264, distance: 77.0
copy del "B00VQ0QMUU"
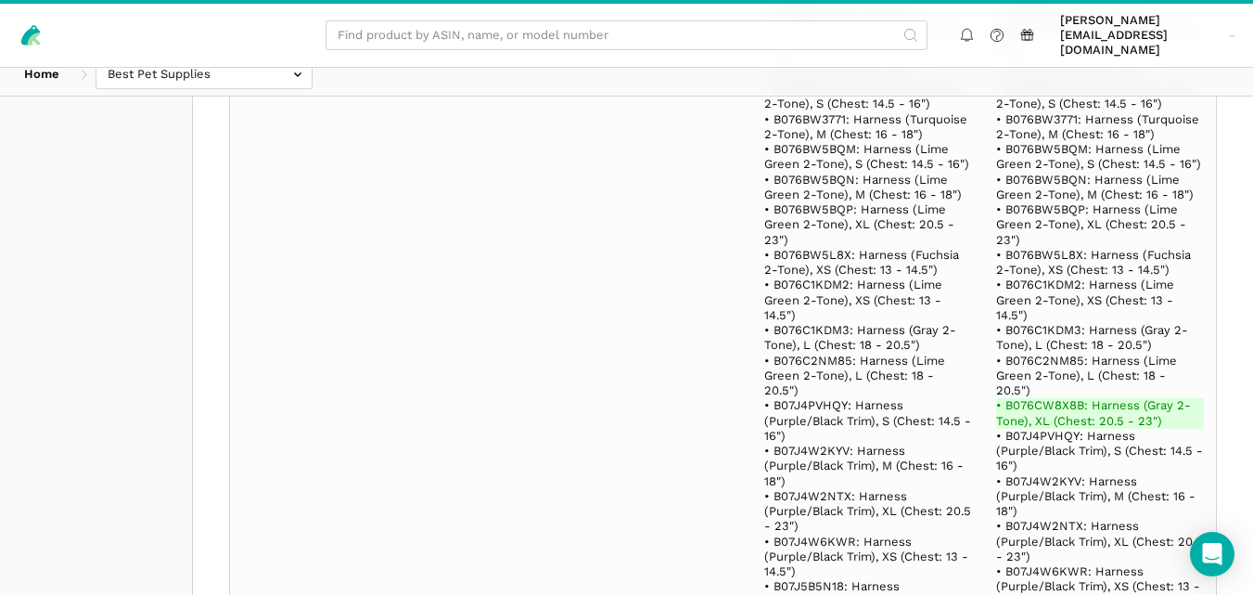
copy td "PE-01-100"
drag, startPoint x: 758, startPoint y: 309, endPoint x: 834, endPoint y: 309, distance: 76.1
copy del "B07WJQPVGR"
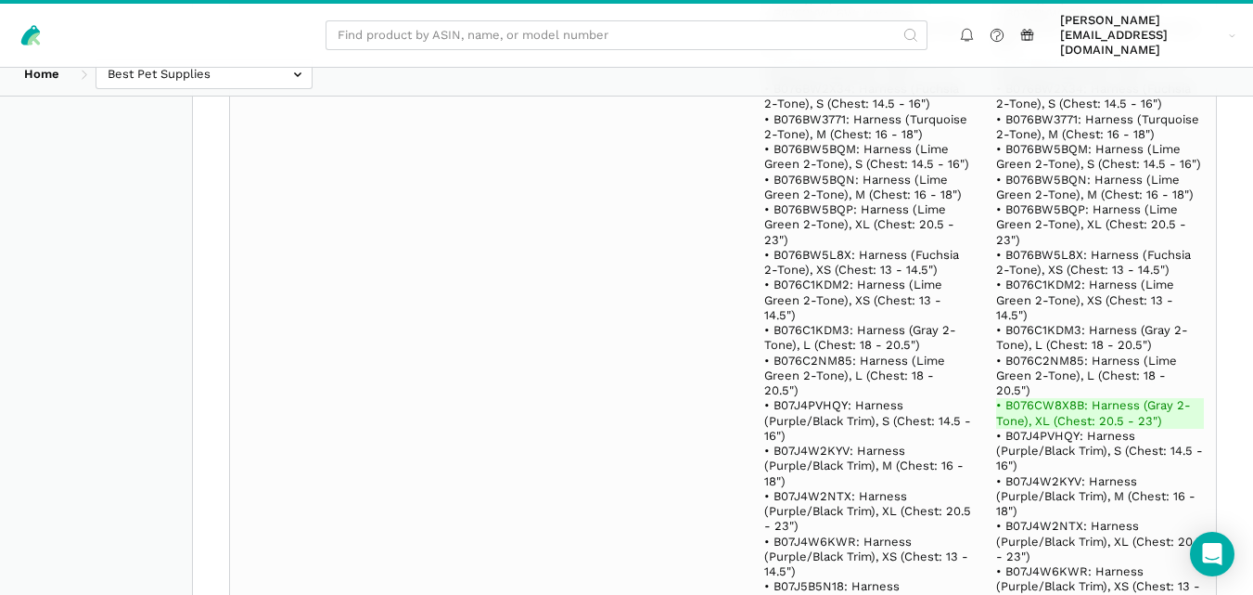
drag, startPoint x: 759, startPoint y: 386, endPoint x: 829, endPoint y: 382, distance: 69.7
copy del "B0CFXLBKST"
